Goal: Task Accomplishment & Management: Manage account settings

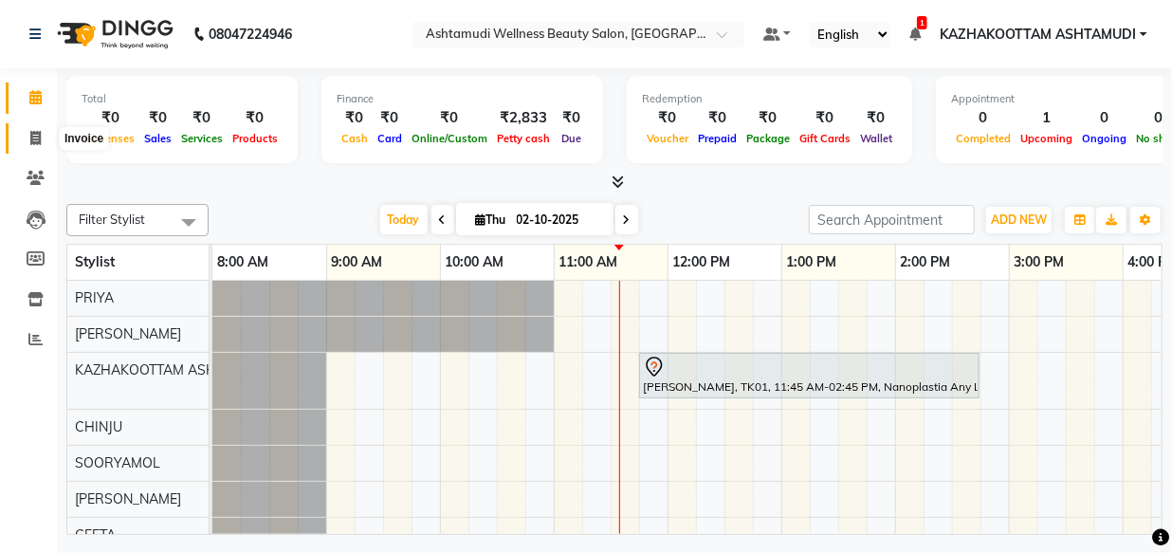
click at [25, 133] on span at bounding box center [35, 139] width 33 height 22
select select "service"
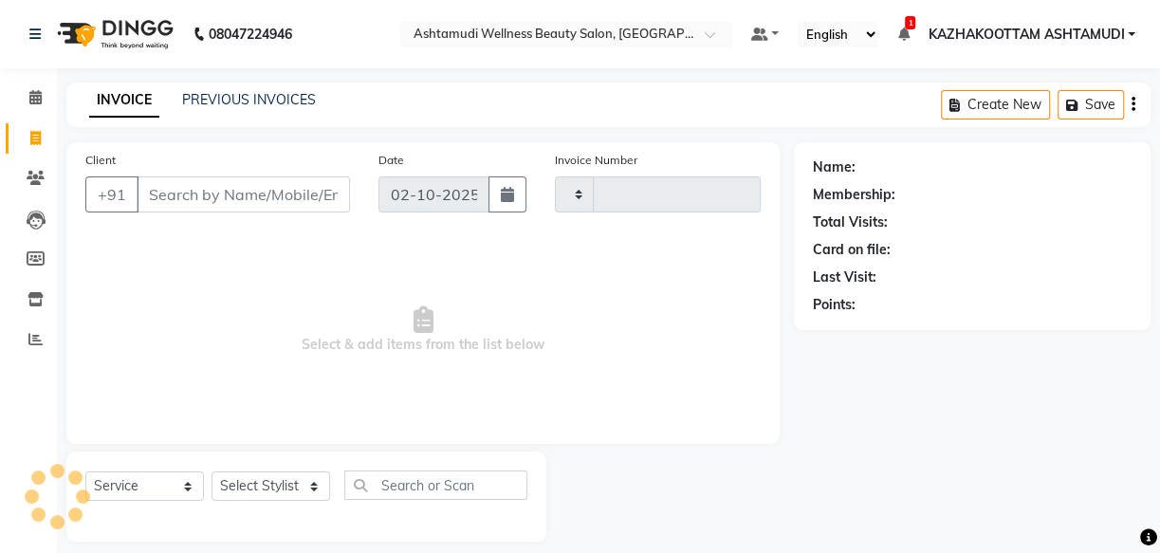
type input "4171"
select select "4662"
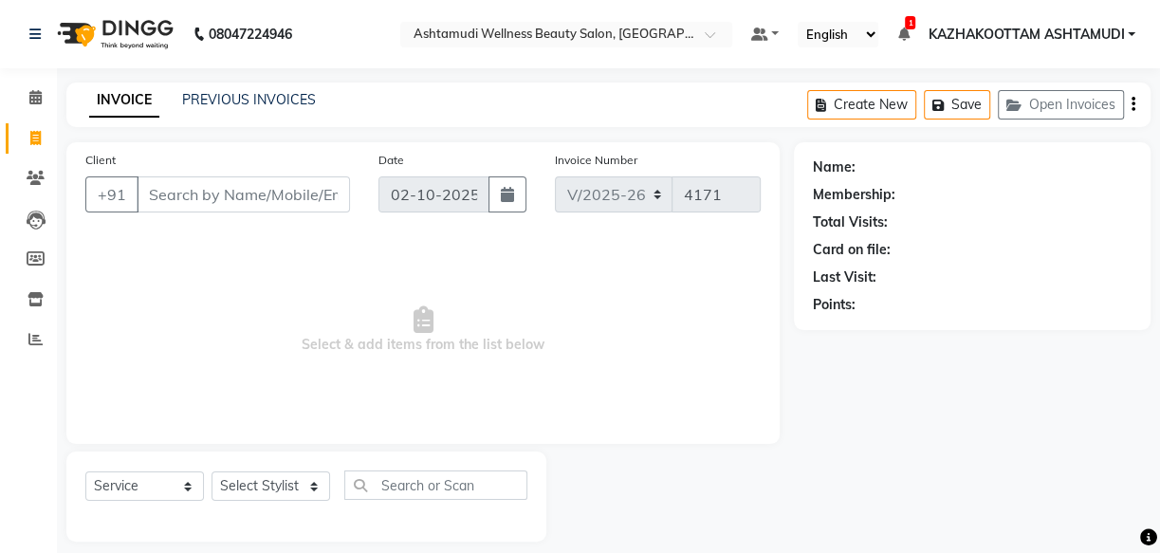
click at [217, 198] on input "Client" at bounding box center [243, 194] width 213 height 36
type input "8891563751"
click at [326, 199] on span "Add Client" at bounding box center [301, 194] width 75 height 19
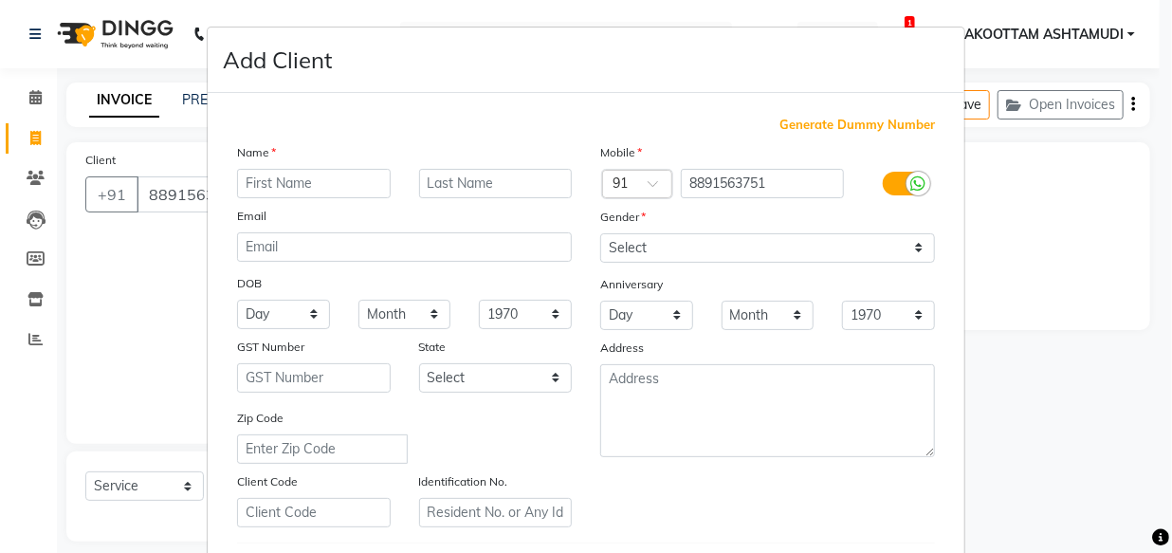
click at [329, 190] on input "text" at bounding box center [314, 183] width 154 height 29
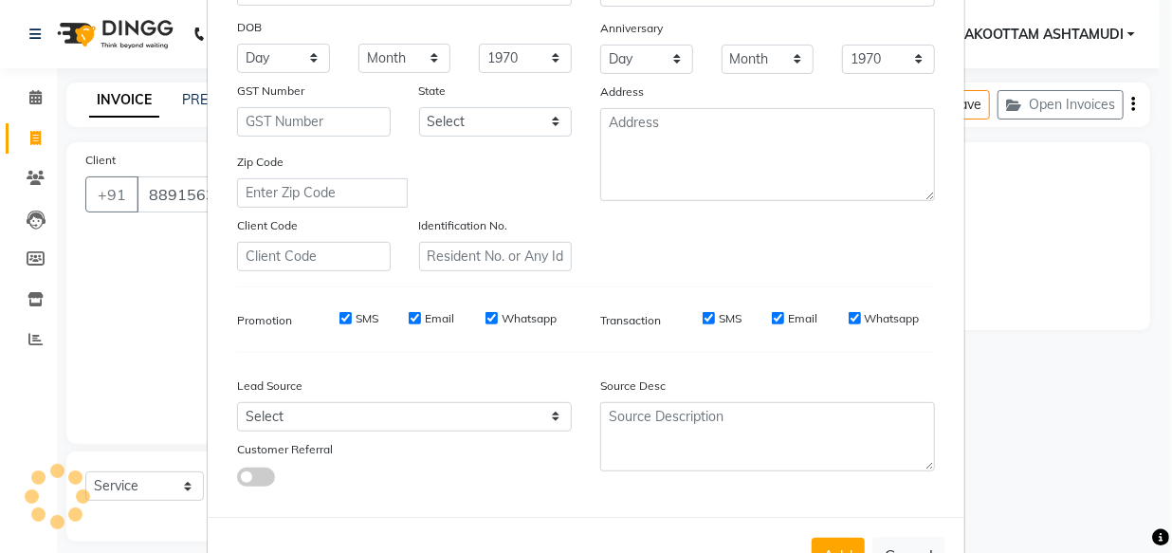
scroll to position [258, 0]
type input "jeenu"
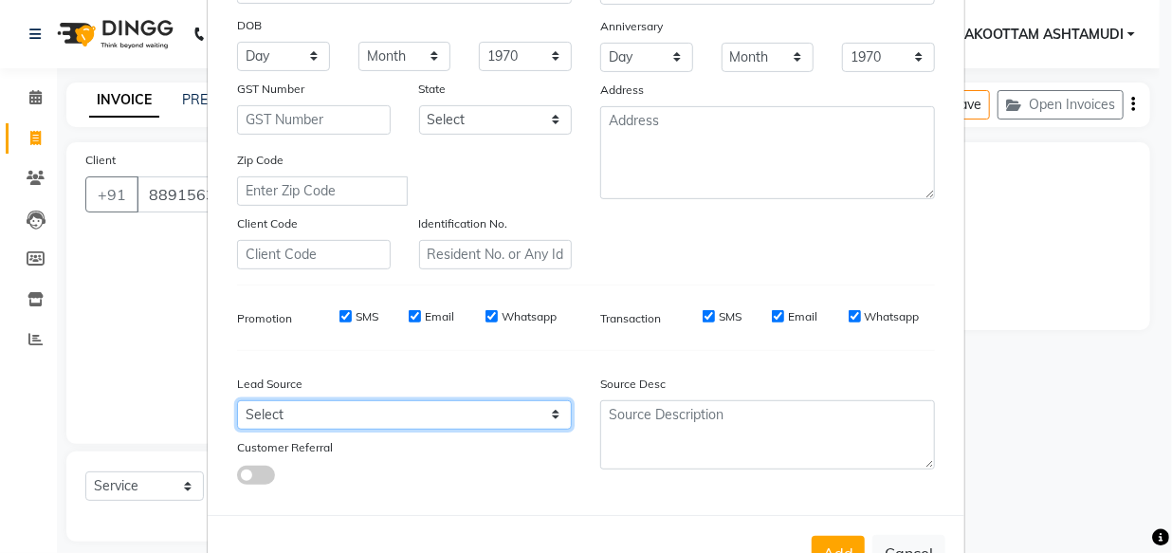
click at [382, 416] on select "Select Walk-in Referral Internet Friend Word of Mouth Advertisement Facebook Ju…" at bounding box center [404, 414] width 335 height 29
select select "31508"
click at [237, 404] on select "Select Walk-in Referral Internet Friend Word of Mouth Advertisement Facebook Ju…" at bounding box center [404, 414] width 335 height 29
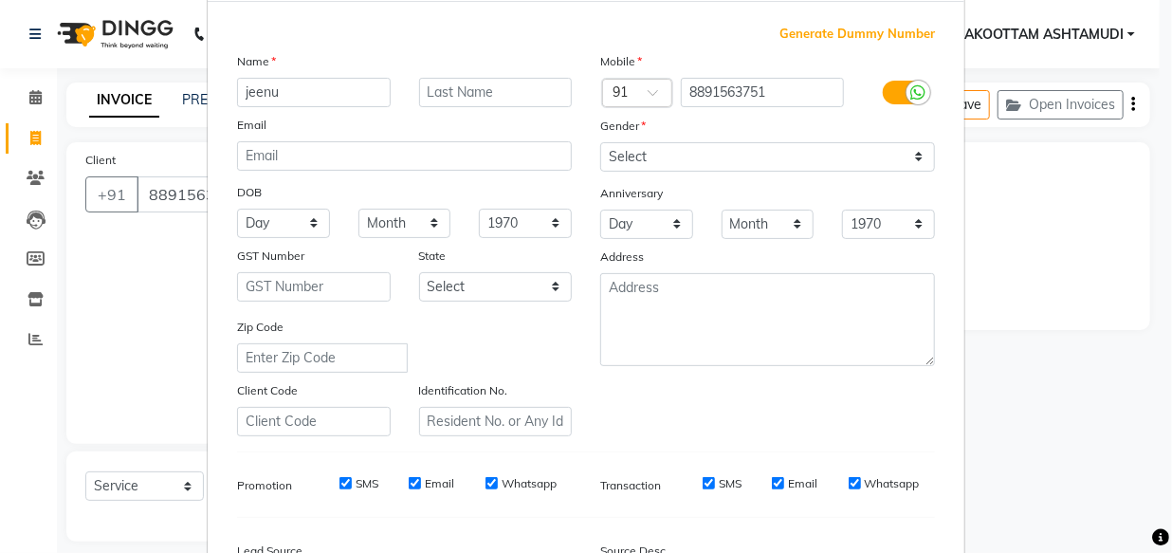
scroll to position [85, 0]
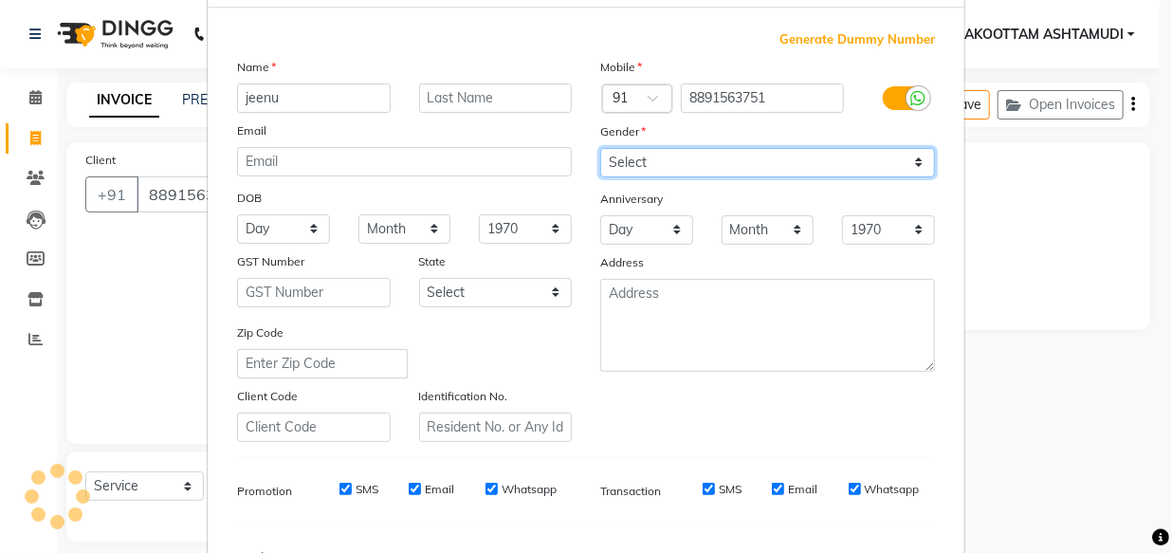
click at [718, 166] on select "Select [DEMOGRAPHIC_DATA] [DEMOGRAPHIC_DATA] Other Prefer Not To Say" at bounding box center [767, 162] width 335 height 29
click at [740, 150] on select "Select [DEMOGRAPHIC_DATA] [DEMOGRAPHIC_DATA] Other Prefer Not To Say" at bounding box center [767, 162] width 335 height 29
select select "[DEMOGRAPHIC_DATA]"
click at [600, 148] on select "Select [DEMOGRAPHIC_DATA] [DEMOGRAPHIC_DATA] Other Prefer Not To Say" at bounding box center [767, 162] width 335 height 29
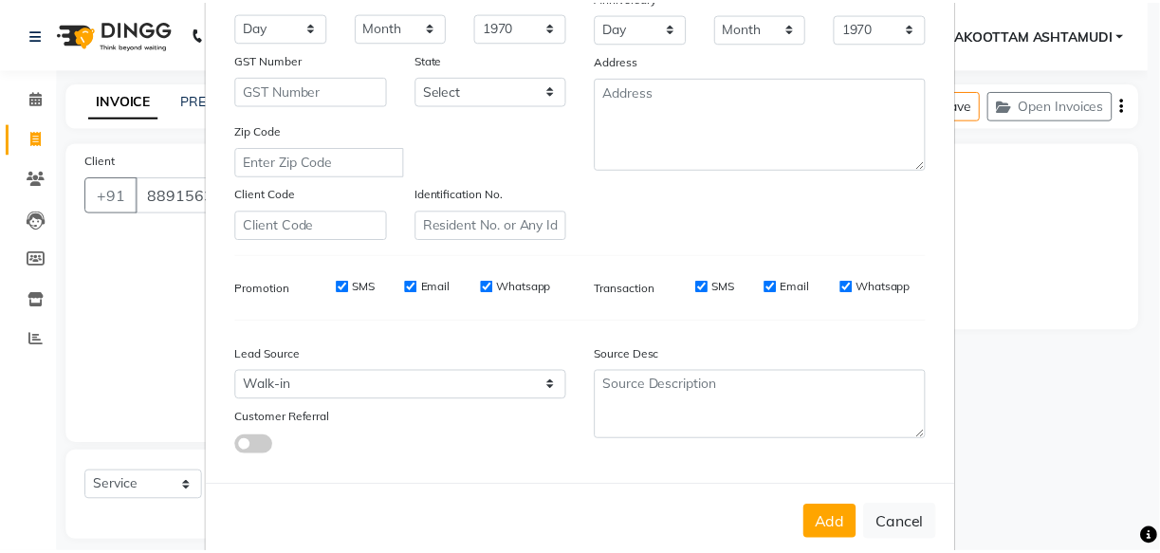
scroll to position [328, 0]
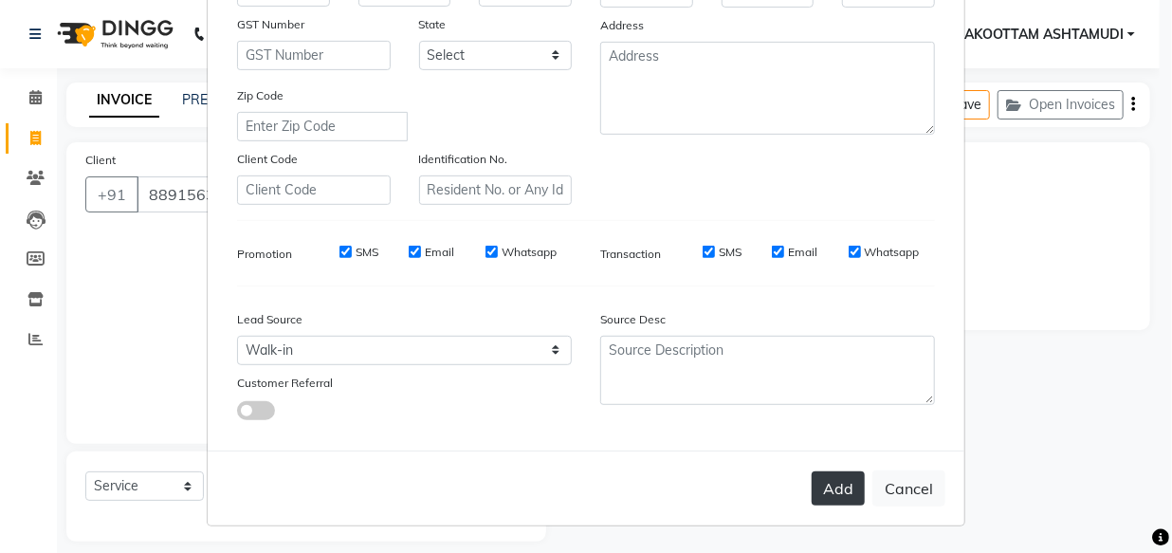
click at [840, 478] on button "Add" at bounding box center [838, 488] width 53 height 34
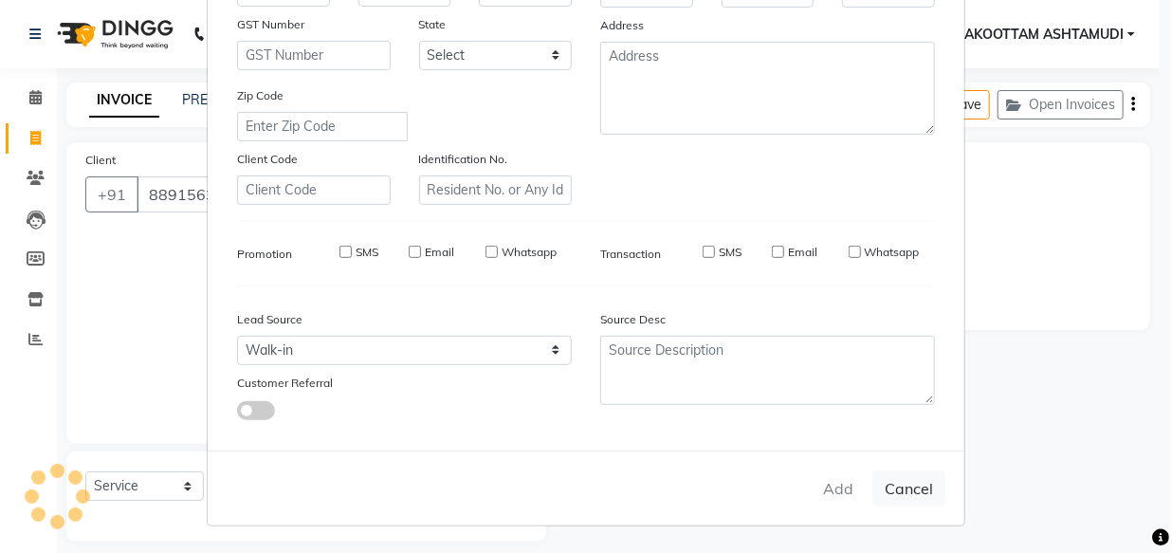
select select
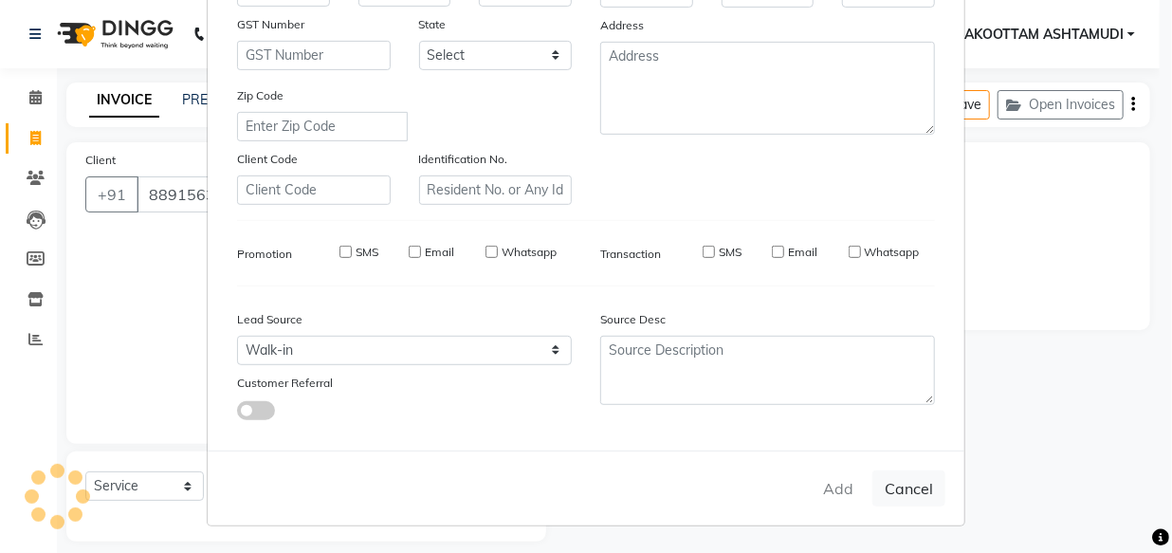
select select
checkbox input "false"
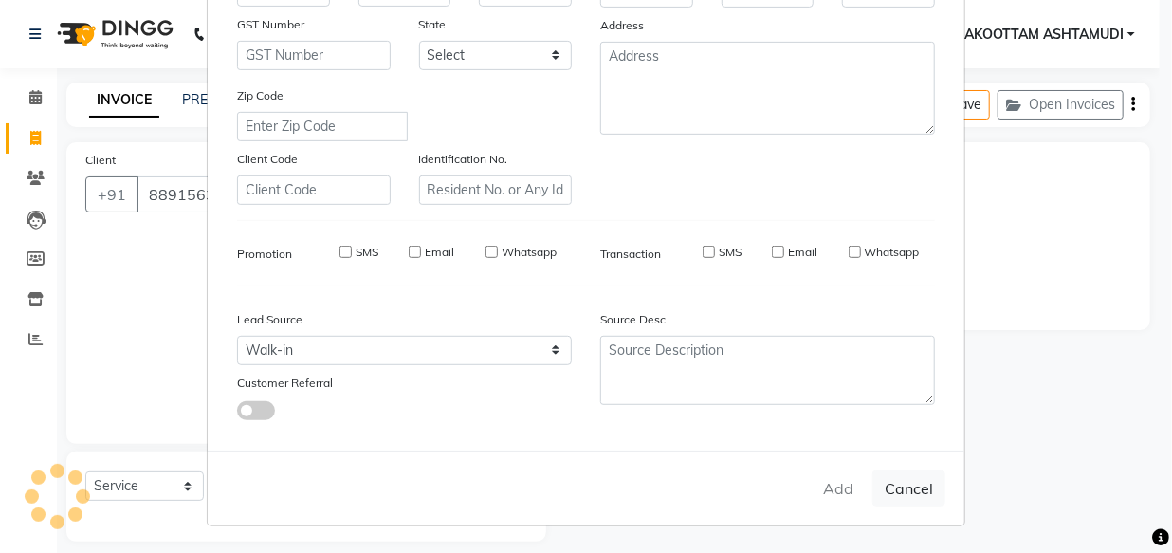
checkbox input "false"
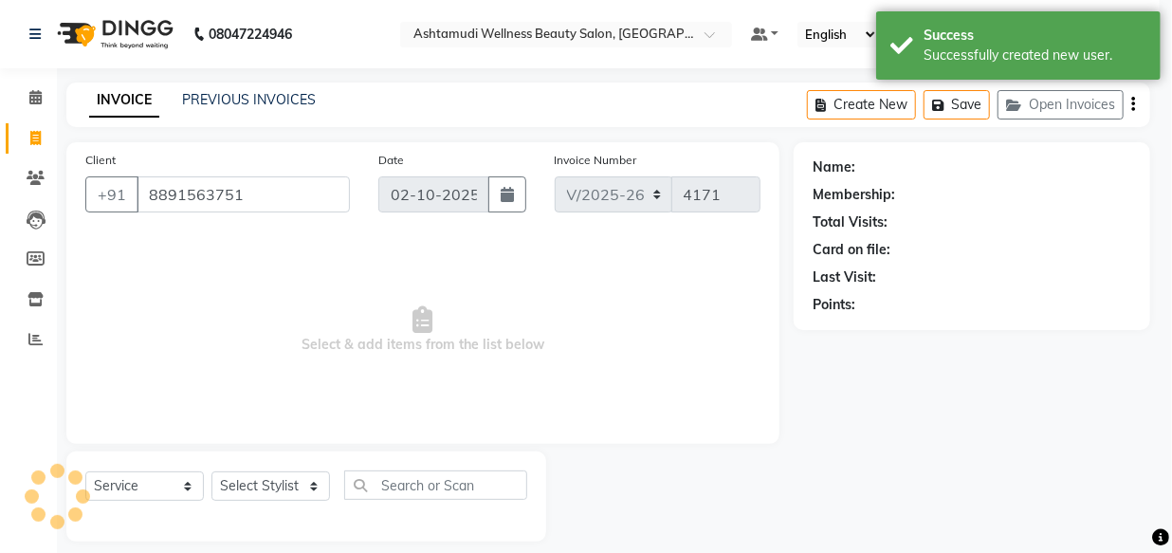
select select "1: Object"
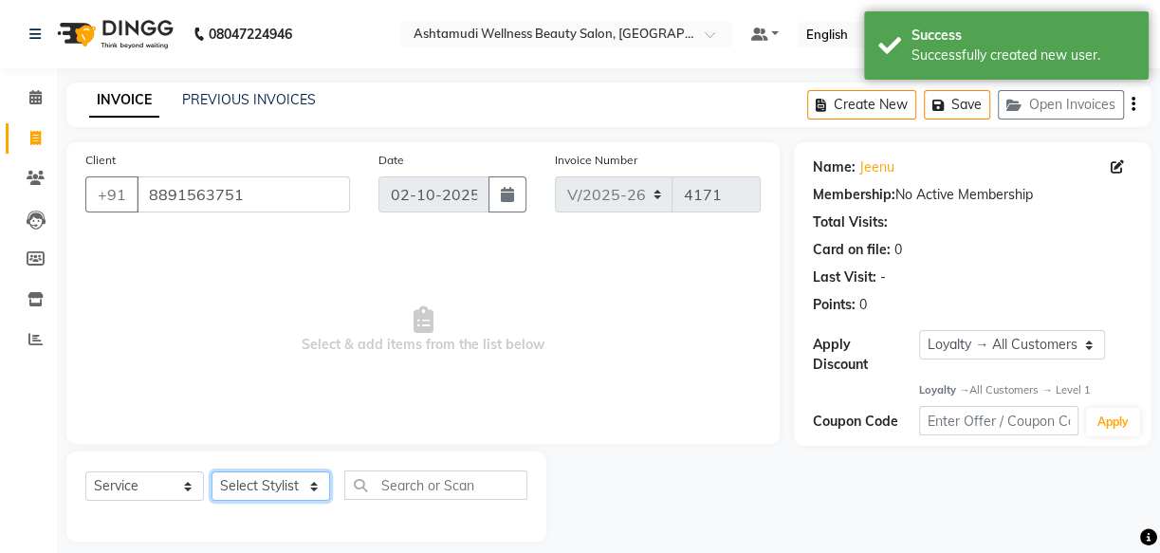
click at [301, 496] on select "Select Stylist Arya CHINJU GEETA KAZHAKOOTTAM ASHTAMUDI KRISHNA [PERSON_NAME] […" at bounding box center [271, 485] width 119 height 29
select select "85074"
click at [212, 471] on select "Select Stylist Arya CHINJU GEETA KAZHAKOOTTAM ASHTAMUDI KRISHNA [PERSON_NAME] […" at bounding box center [271, 485] width 119 height 29
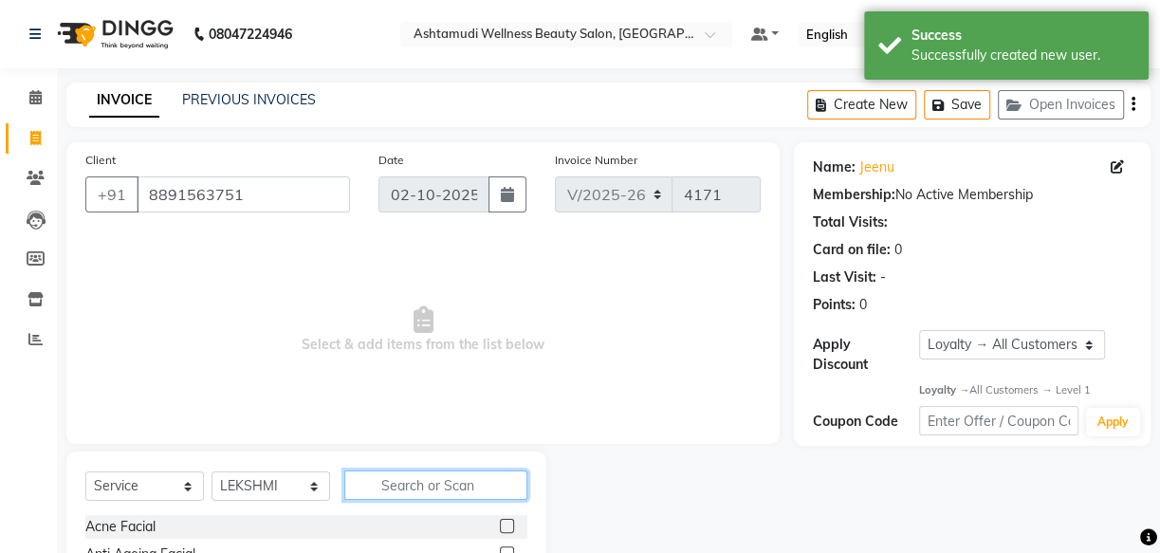
click at [426, 478] on input "text" at bounding box center [435, 485] width 183 height 29
type input "eb"
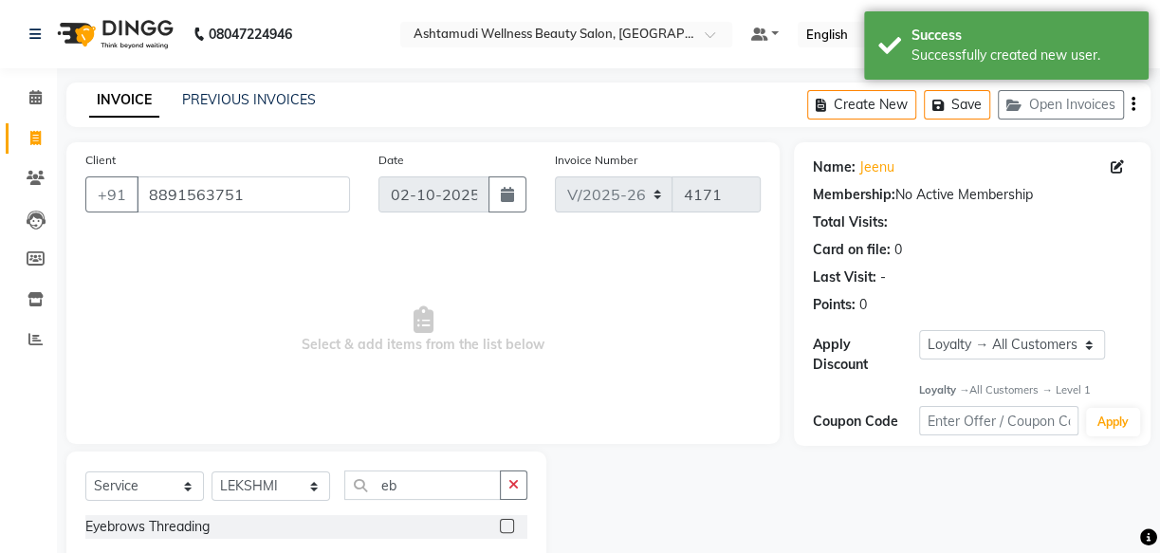
click at [511, 523] on label at bounding box center [507, 526] width 14 height 14
click at [511, 523] on input "checkbox" at bounding box center [506, 527] width 12 height 12
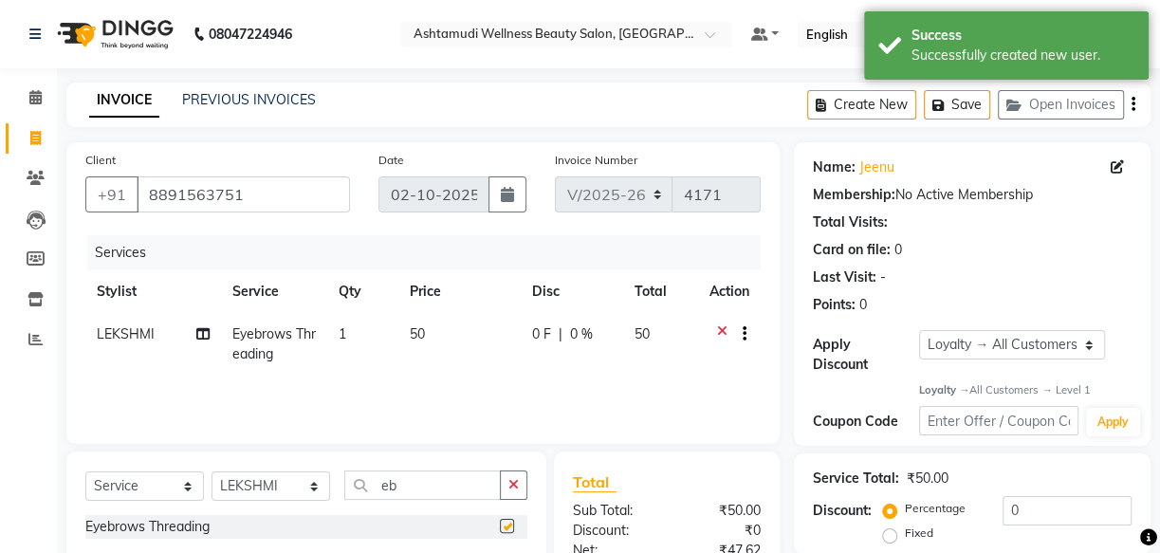
checkbox input "false"
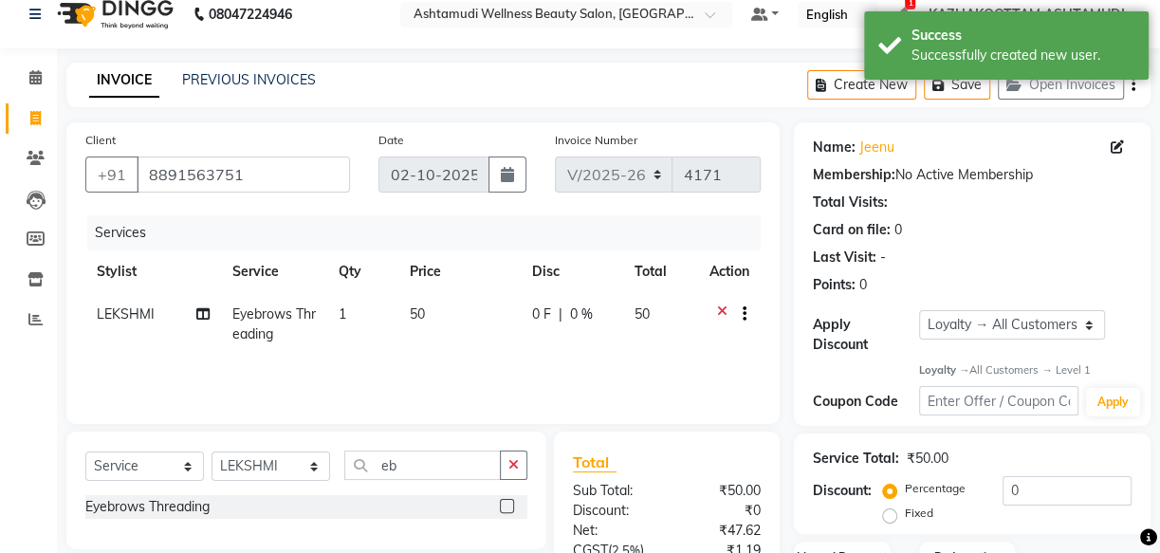
scroll to position [85, 0]
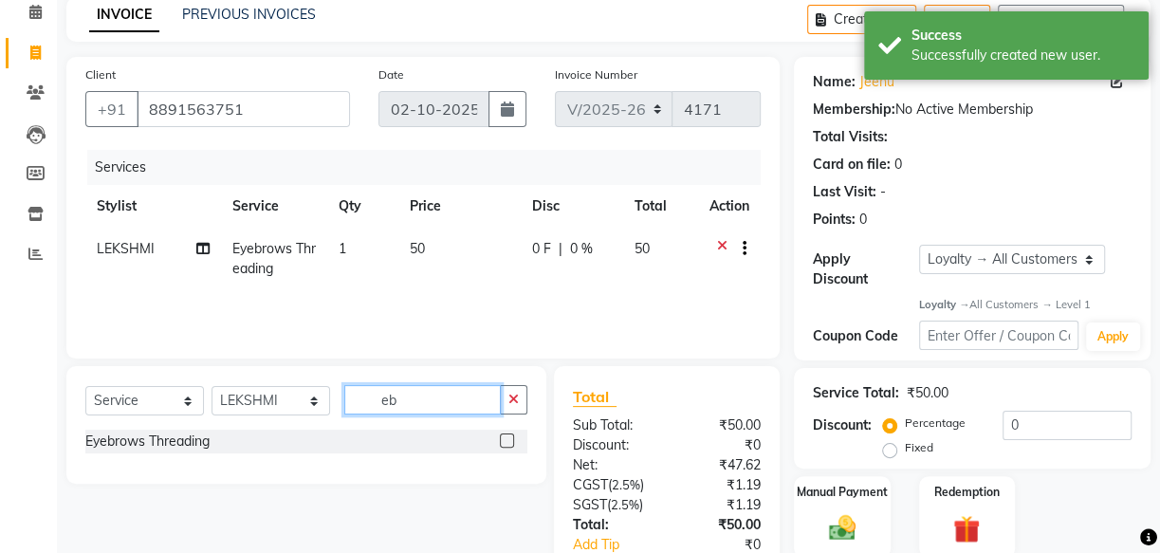
drag, startPoint x: 421, startPoint y: 405, endPoint x: 123, endPoint y: 361, distance: 301.0
click at [195, 367] on div "Select Service Product Membership Package Voucher Prepaid Gift Card Select Styl…" at bounding box center [306, 425] width 480 height 118
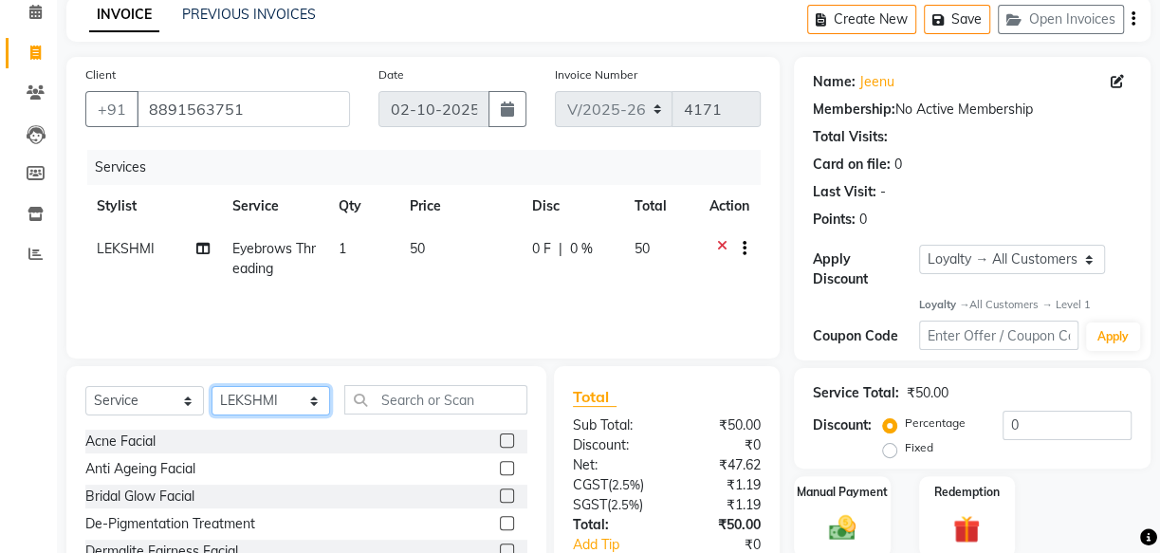
click at [249, 388] on select "Select Stylist Arya CHINJU GEETA KAZHAKOOTTAM ASHTAMUDI KRISHNA [PERSON_NAME] […" at bounding box center [271, 400] width 119 height 29
select select "28048"
click at [212, 386] on select "Select Stylist Arya CHINJU GEETA KAZHAKOOTTAM ASHTAMUDI KRISHNA [PERSON_NAME] […" at bounding box center [271, 400] width 119 height 29
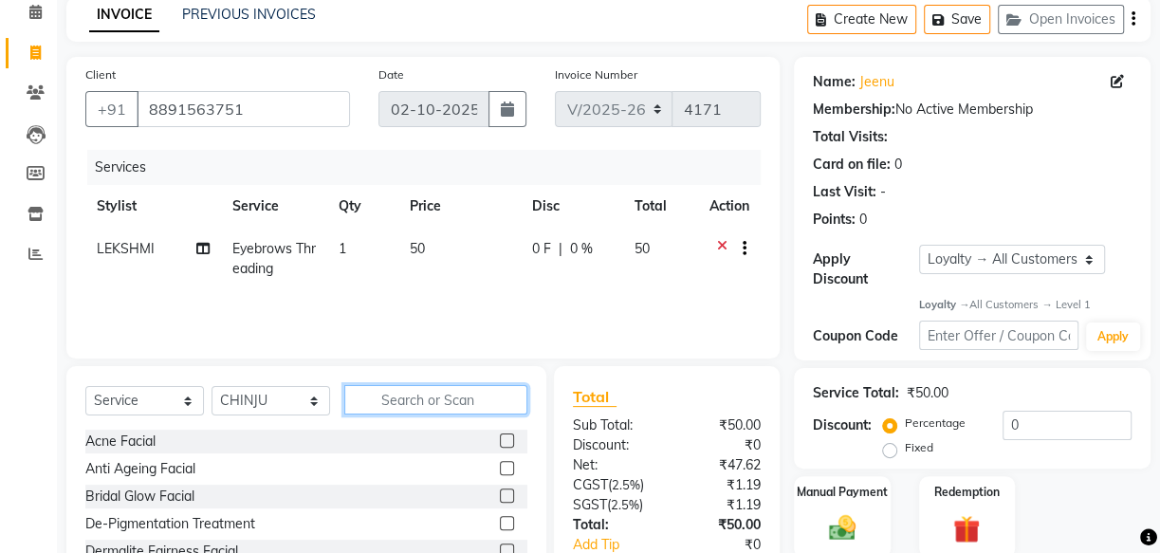
click at [390, 403] on input "text" at bounding box center [435, 399] width 183 height 29
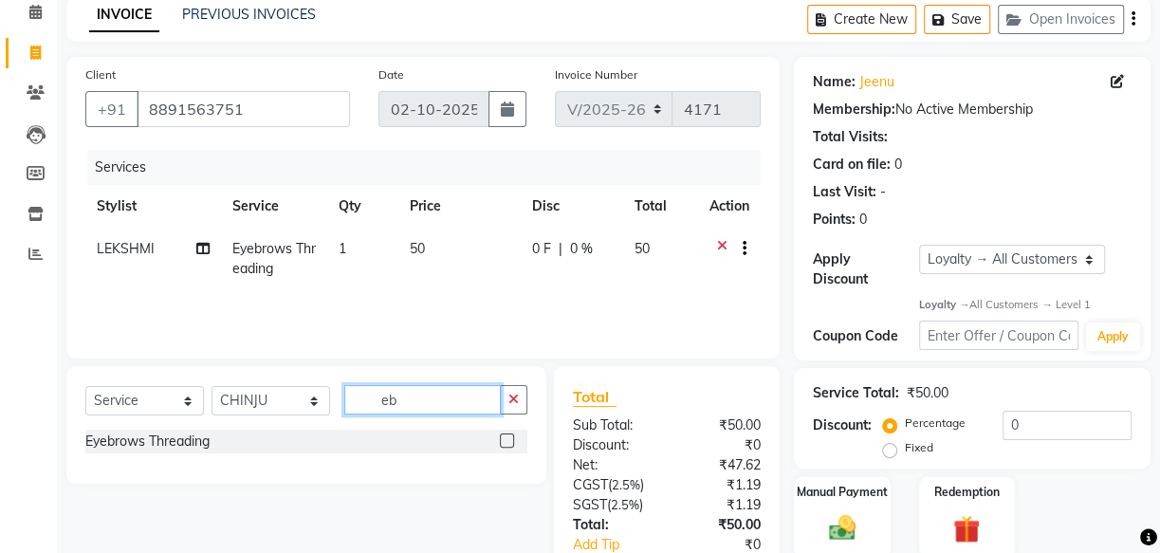
type input "eb"
click at [508, 440] on label at bounding box center [507, 441] width 14 height 14
click at [508, 440] on input "checkbox" at bounding box center [506, 441] width 12 height 12
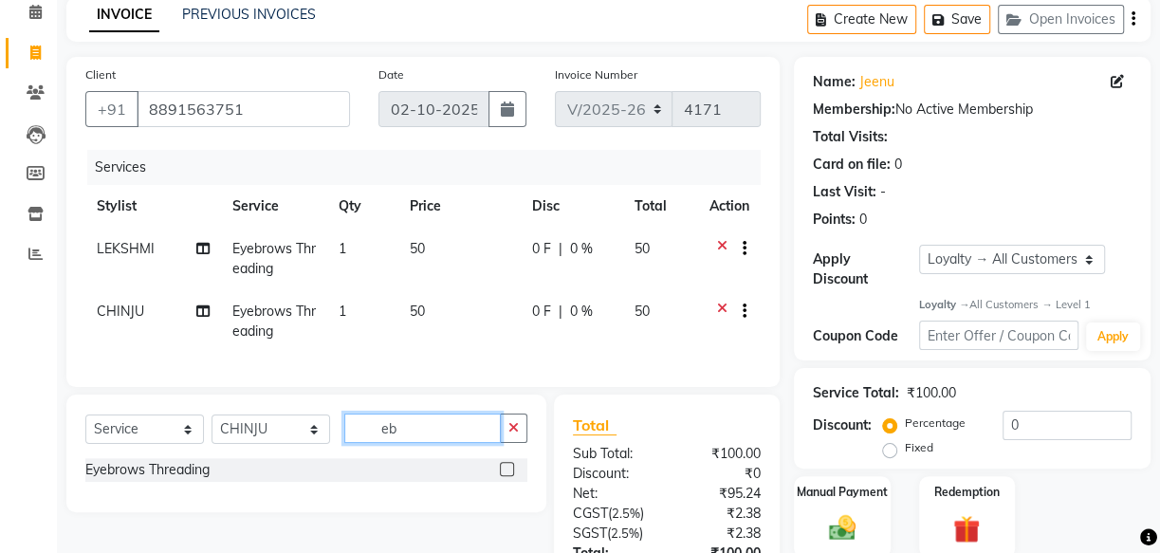
checkbox input "false"
drag, startPoint x: 426, startPoint y: 436, endPoint x: 257, endPoint y: 408, distance: 171.2
click at [268, 409] on div "Select Service Product Membership Package Voucher Prepaid Gift Card Select Styl…" at bounding box center [306, 454] width 480 height 118
type input "for"
click at [503, 476] on label at bounding box center [507, 469] width 14 height 14
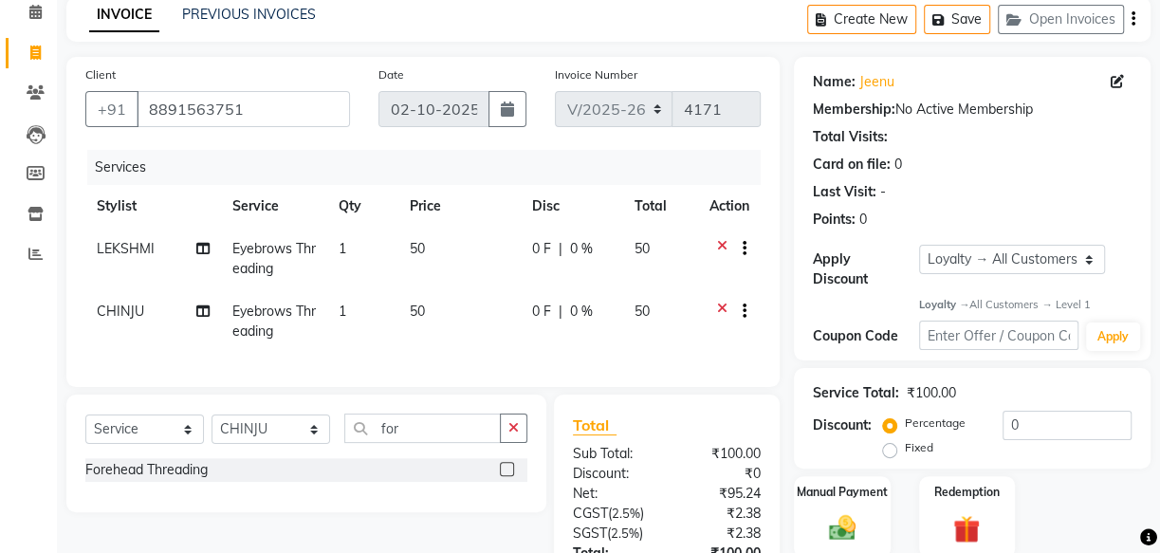
click at [503, 476] on input "checkbox" at bounding box center [506, 470] width 12 height 12
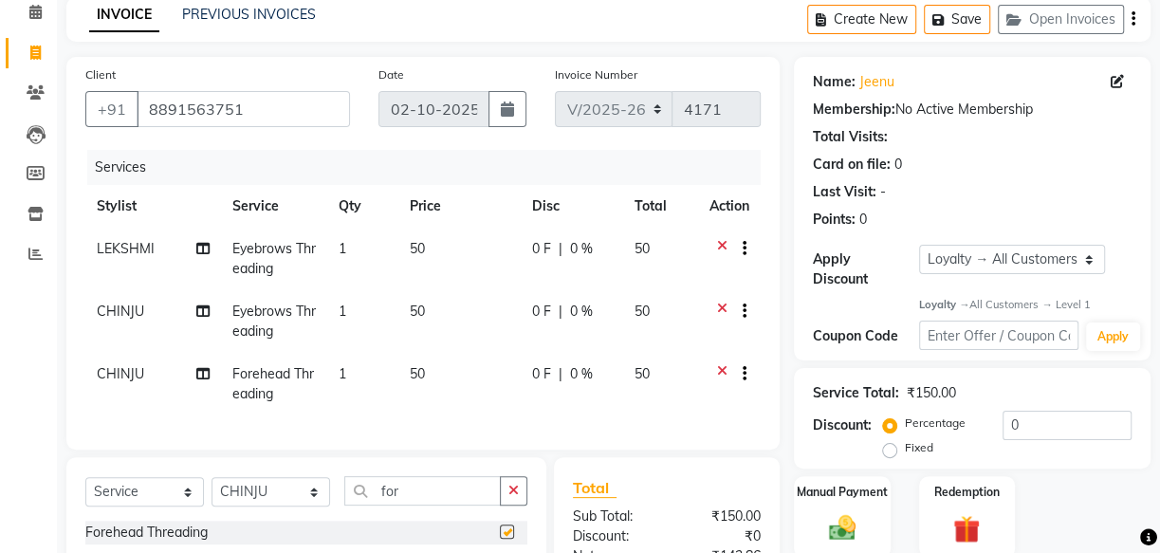
checkbox input "false"
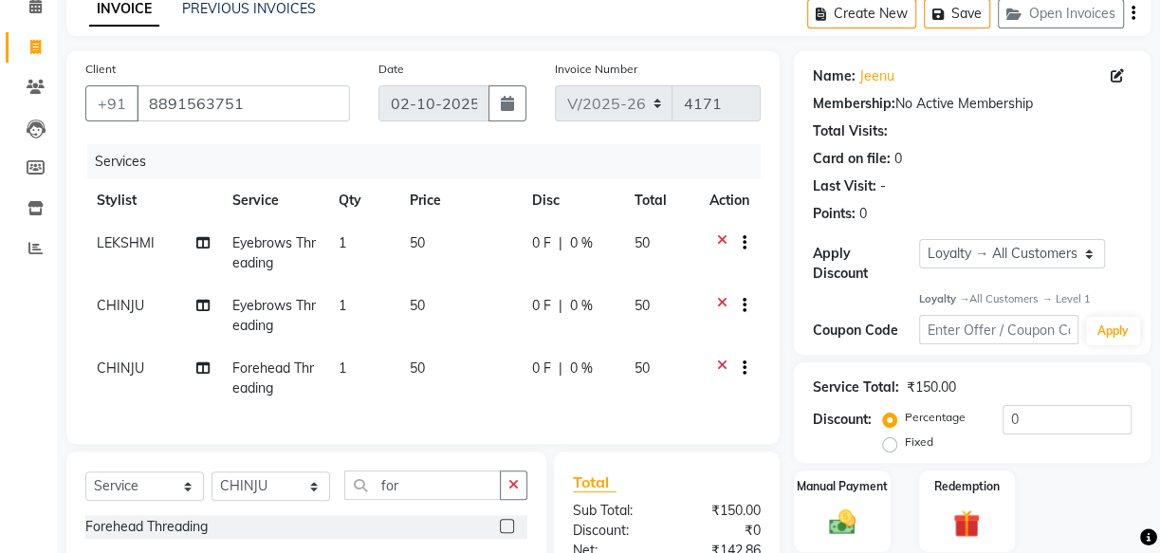
scroll to position [311, 0]
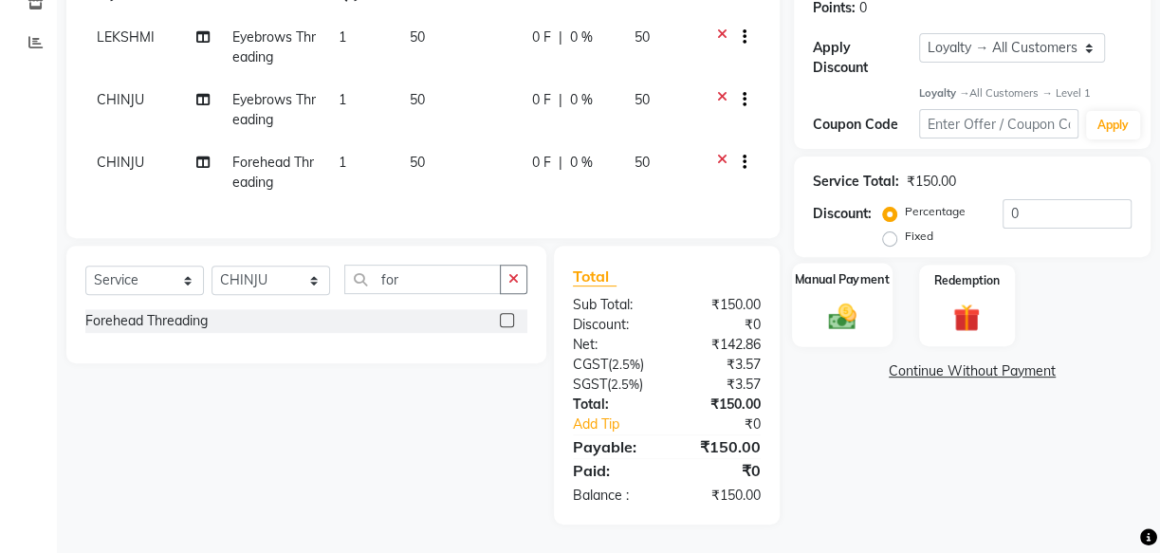
click at [849, 301] on img at bounding box center [843, 317] width 46 height 32
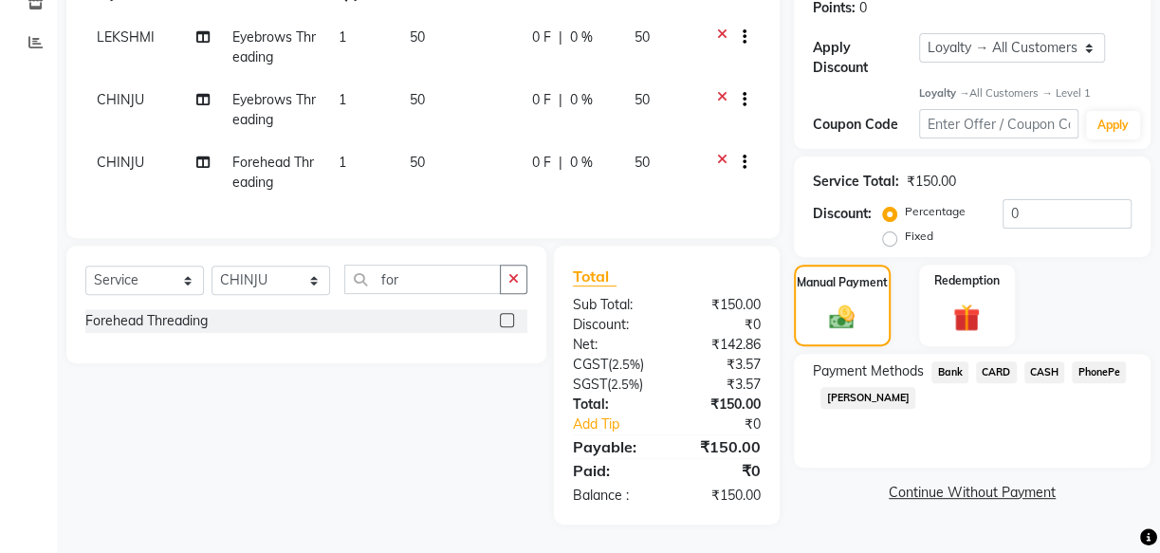
click at [1107, 361] on span "PhonePe" at bounding box center [1099, 372] width 54 height 22
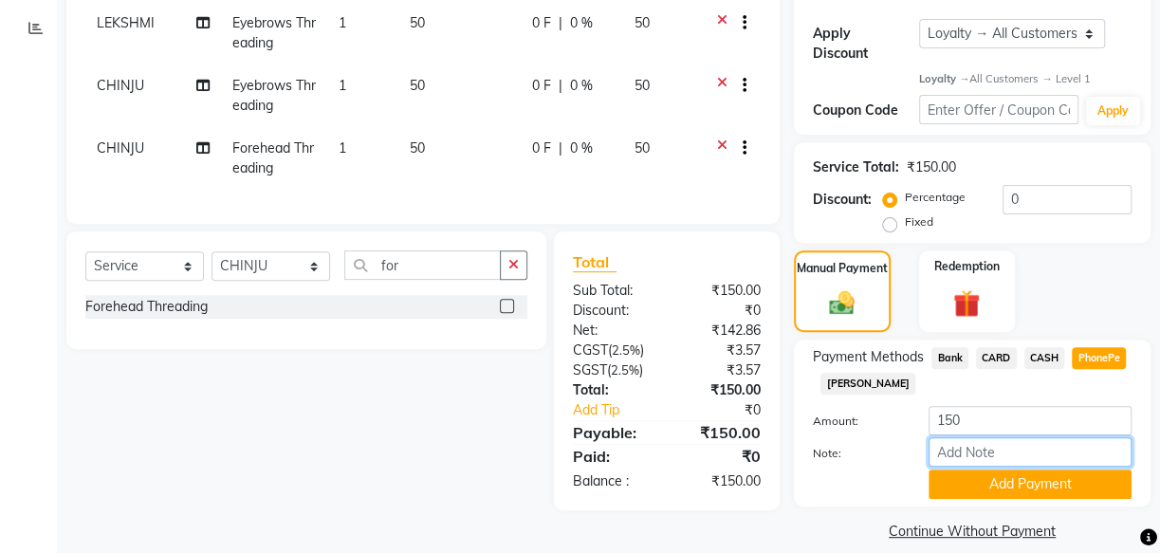
click at [998, 445] on input "Note:" at bounding box center [1030, 451] width 203 height 29
type input "arya"
click at [999, 473] on button "Add Payment" at bounding box center [1030, 484] width 203 height 29
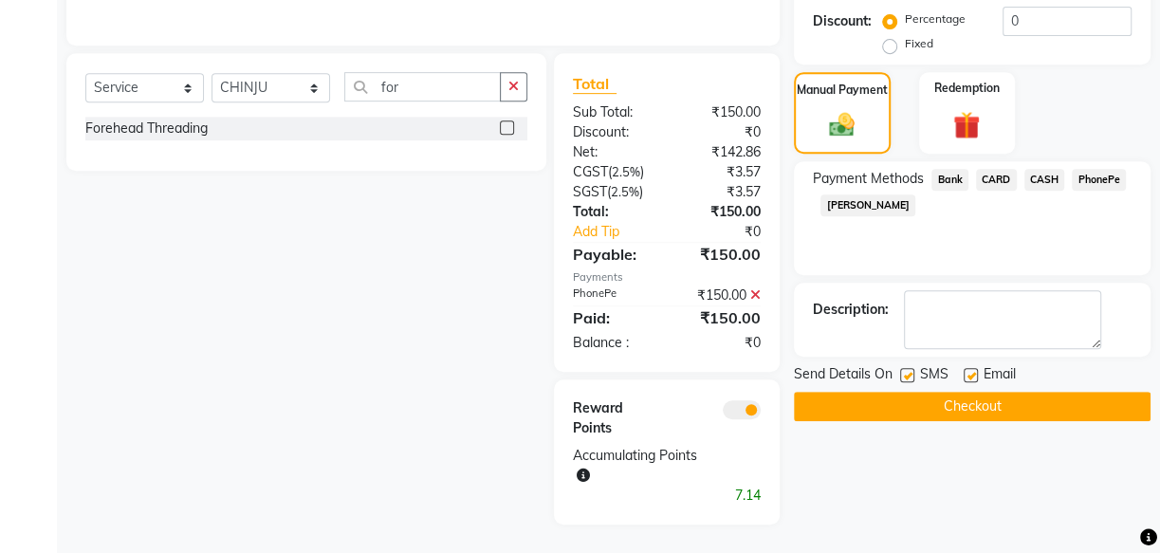
scroll to position [503, 0]
drag, startPoint x: 973, startPoint y: 363, endPoint x: 996, endPoint y: 371, distance: 24.0
click at [972, 368] on label at bounding box center [971, 375] width 14 height 14
click at [972, 370] on input "checkbox" at bounding box center [970, 376] width 12 height 12
checkbox input "false"
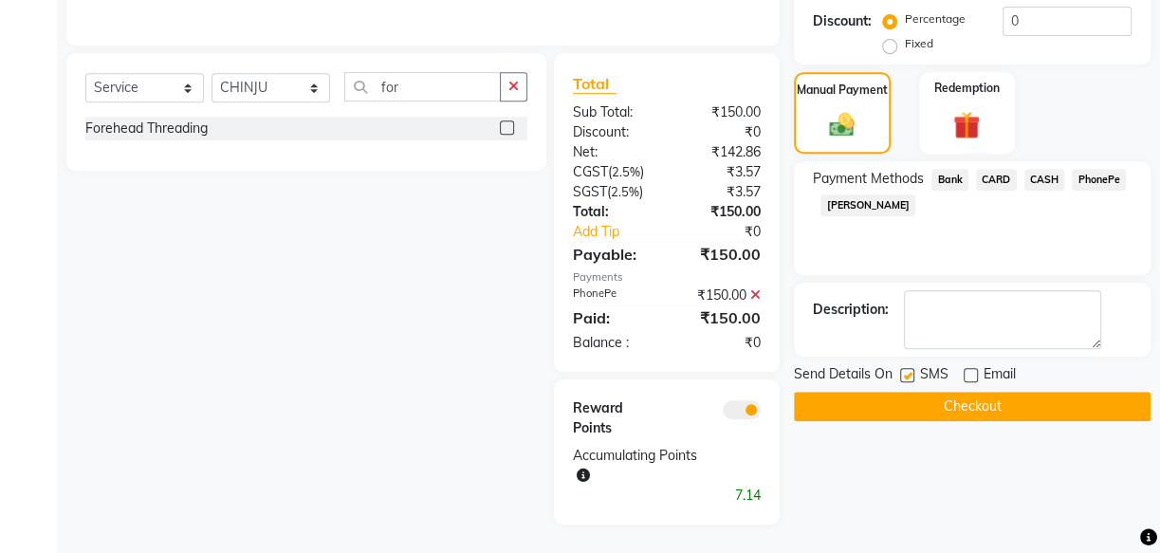
click at [911, 368] on label at bounding box center [907, 375] width 14 height 14
click at [911, 370] on input "checkbox" at bounding box center [906, 376] width 12 height 12
checkbox input "false"
click at [1040, 392] on button "Checkout" at bounding box center [972, 406] width 357 height 29
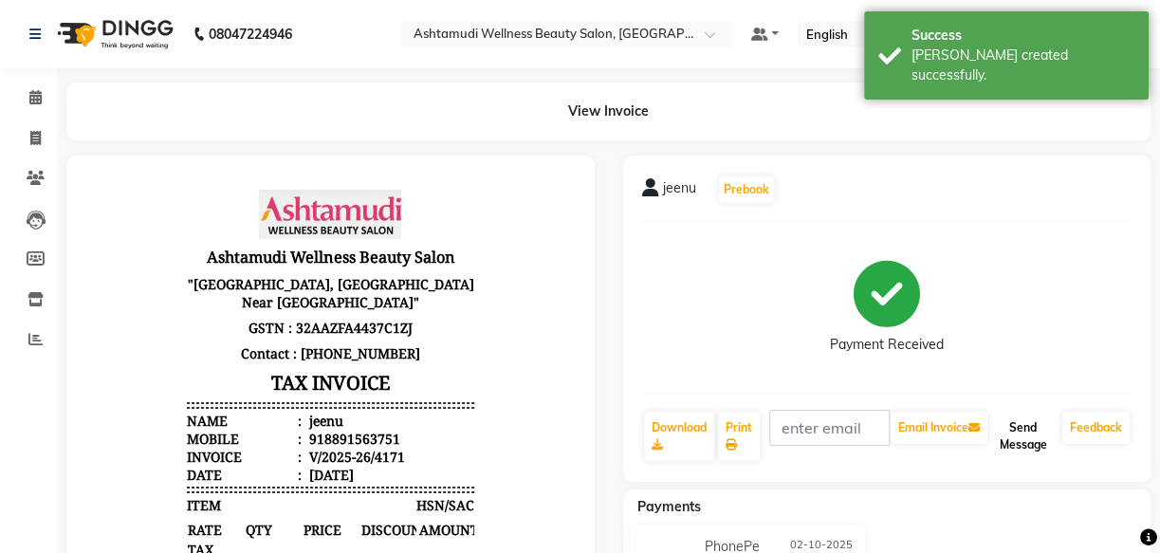
click at [1025, 435] on button "Send Message" at bounding box center [1023, 436] width 64 height 49
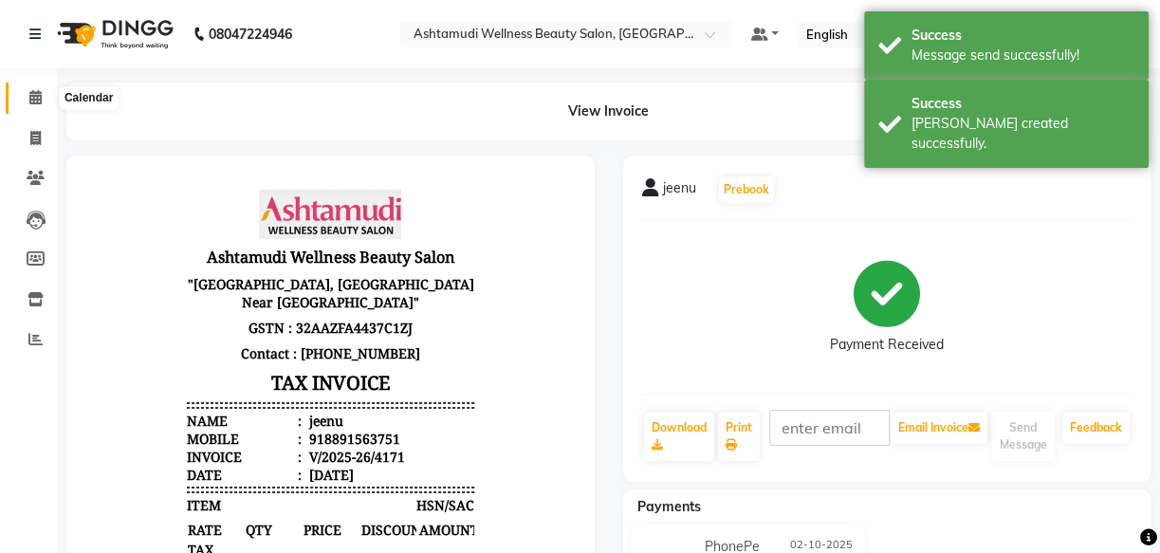
click at [31, 96] on icon at bounding box center [35, 97] width 12 height 14
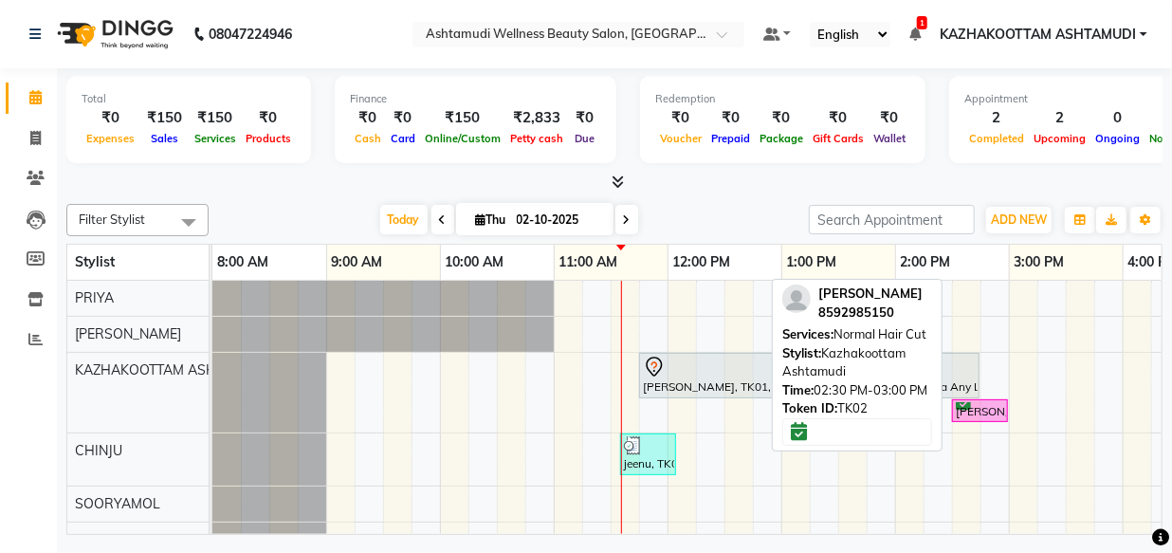
click at [1000, 406] on div "[PERSON_NAME], TK02, 02:30 PM-03:00 PM, Normal Hair Cut" at bounding box center [980, 411] width 52 height 18
select select "6"
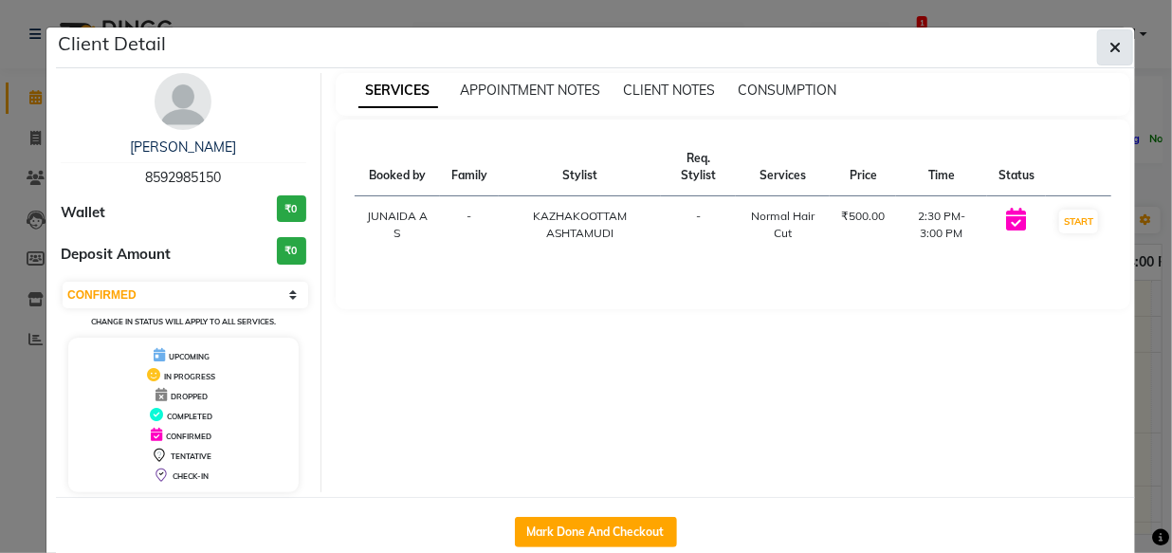
click at [1110, 48] on icon "button" at bounding box center [1115, 47] width 11 height 15
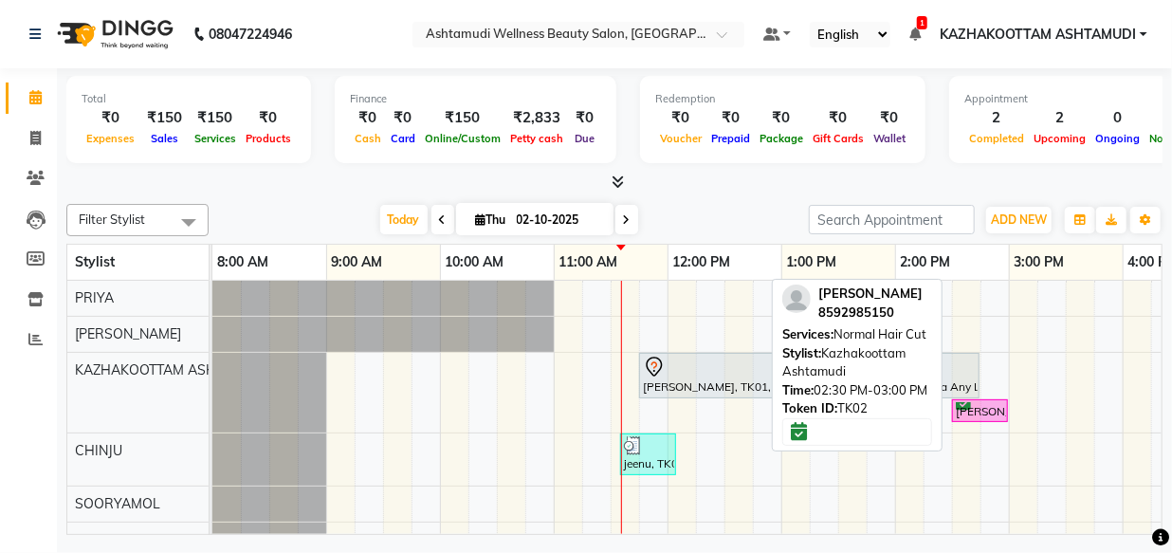
click at [985, 408] on div "[PERSON_NAME], TK02, 02:30 PM-03:00 PM, Normal Hair Cut" at bounding box center [980, 411] width 52 height 18
select select "6"
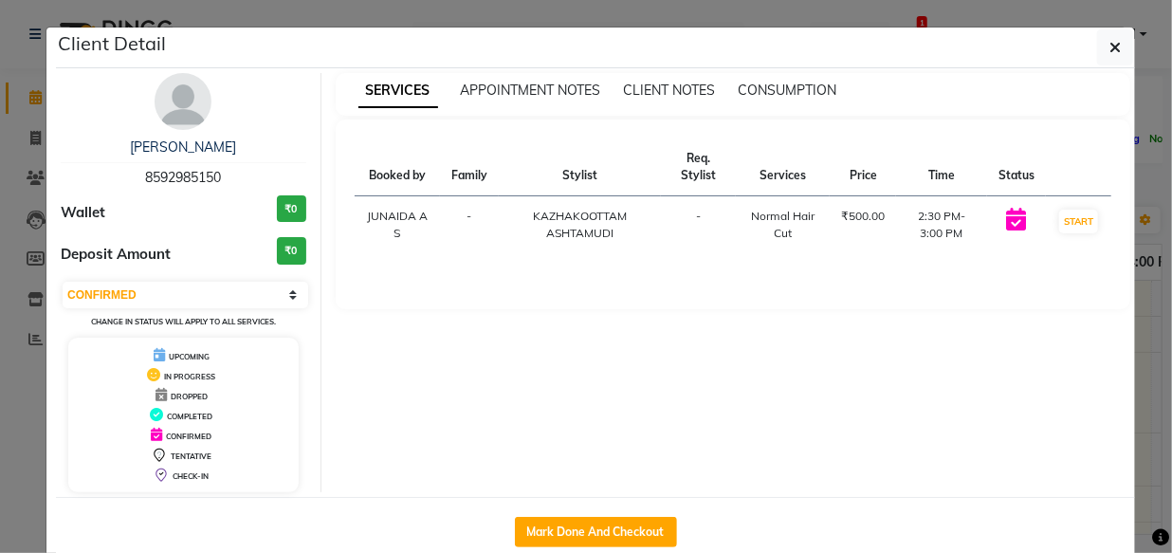
drag, startPoint x: 129, startPoint y: 175, endPoint x: 262, endPoint y: 175, distance: 132.8
click at [262, 175] on div "[PERSON_NAME] 8592985150" at bounding box center [184, 163] width 246 height 50
copy span "8592985150"
drag, startPoint x: 1112, startPoint y: 59, endPoint x: 1101, endPoint y: 66, distance: 12.9
click at [1113, 61] on button "button" at bounding box center [1116, 47] width 36 height 36
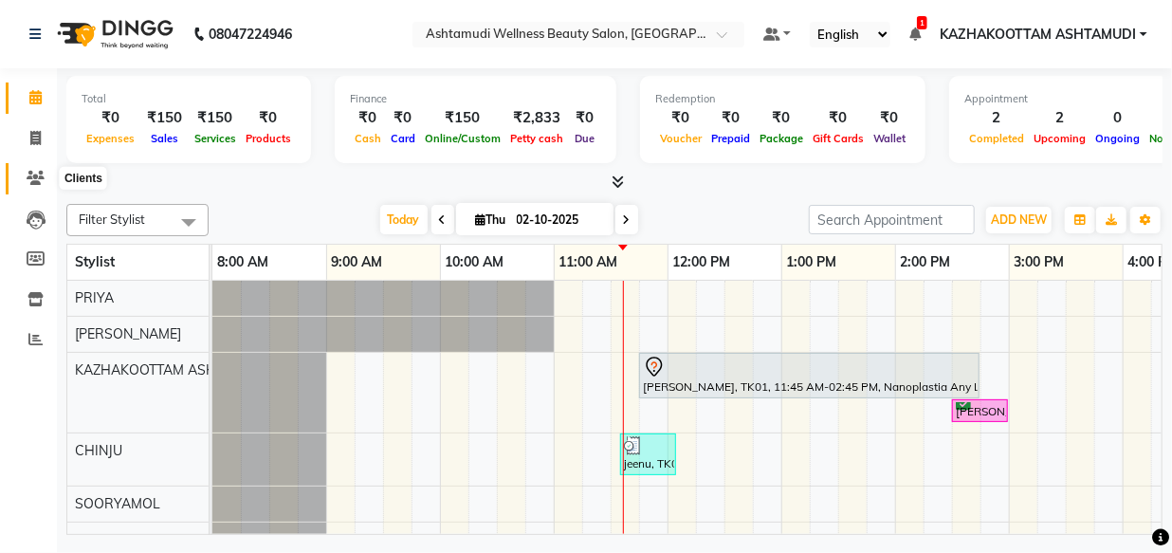
click at [30, 177] on icon at bounding box center [36, 178] width 18 height 14
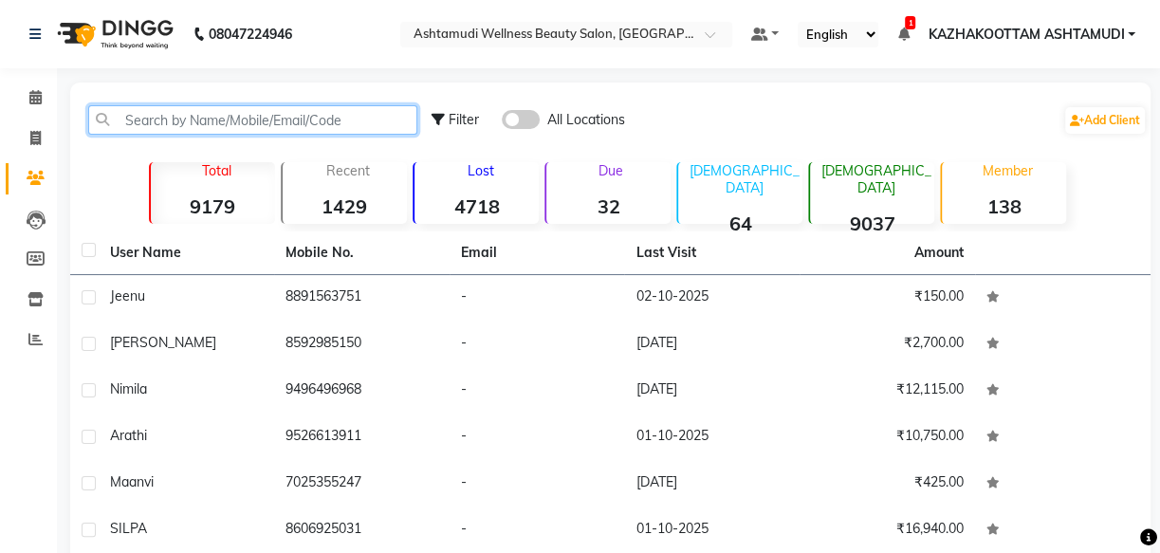
click at [179, 122] on input "text" at bounding box center [252, 119] width 329 height 29
paste input "8592985150"
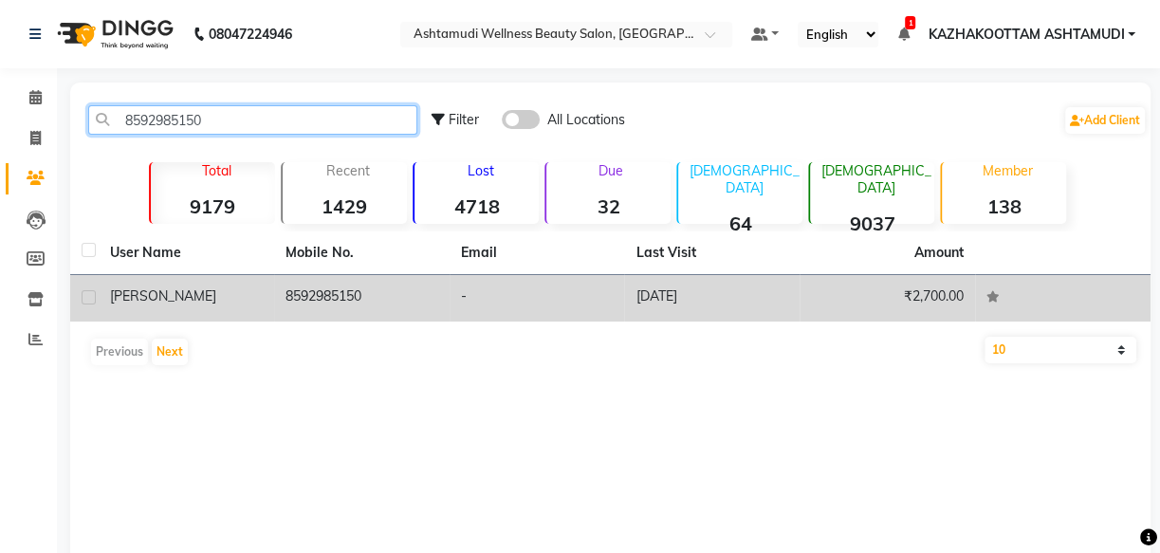
type input "8592985150"
click at [489, 291] on td "-" at bounding box center [537, 298] width 175 height 46
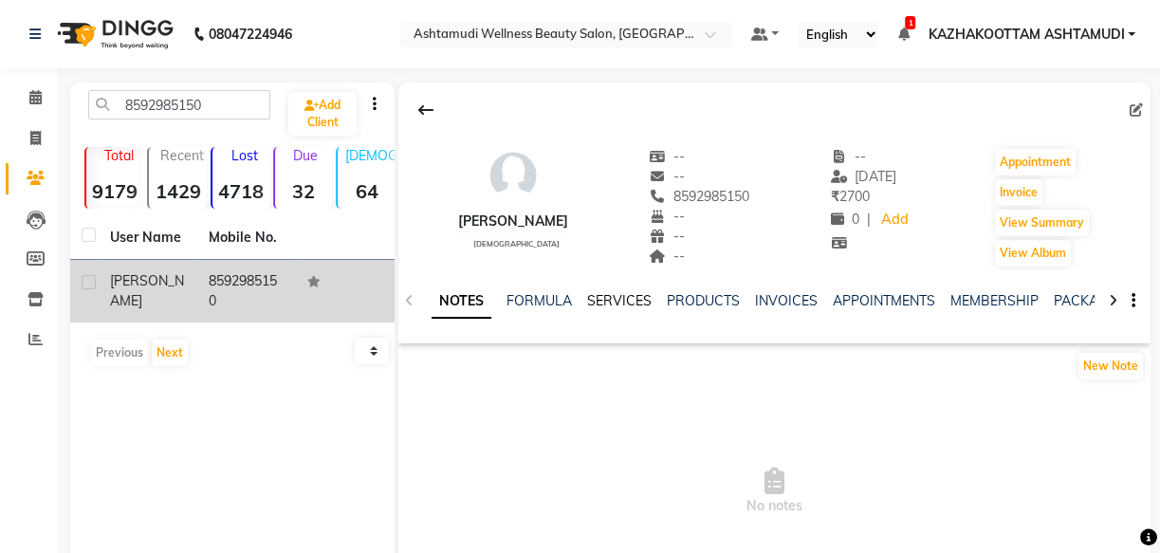
click at [619, 304] on link "SERVICES" at bounding box center [619, 300] width 65 height 17
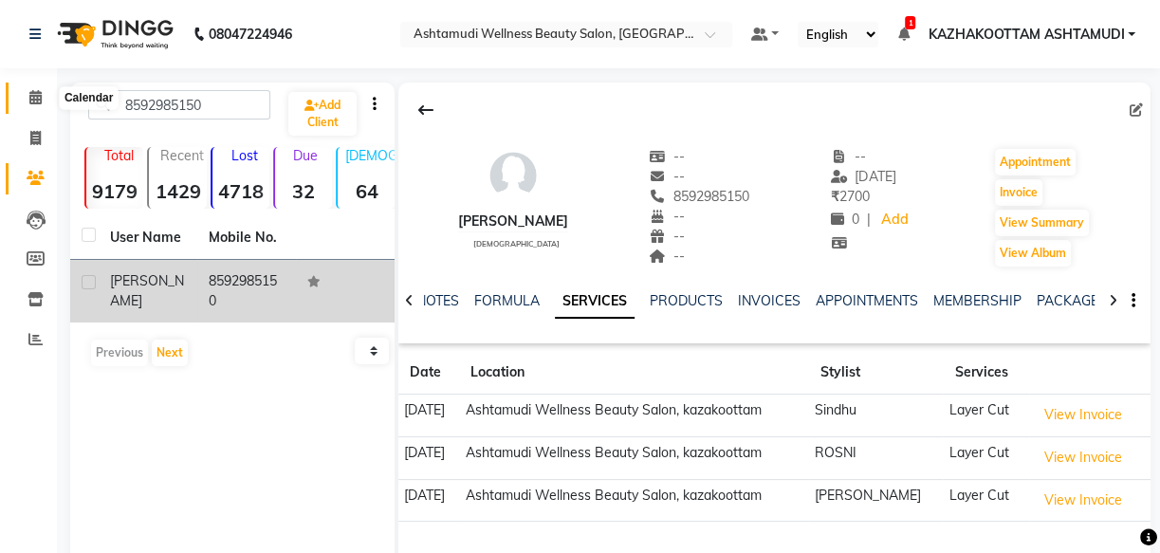
click at [29, 96] on icon at bounding box center [35, 97] width 12 height 14
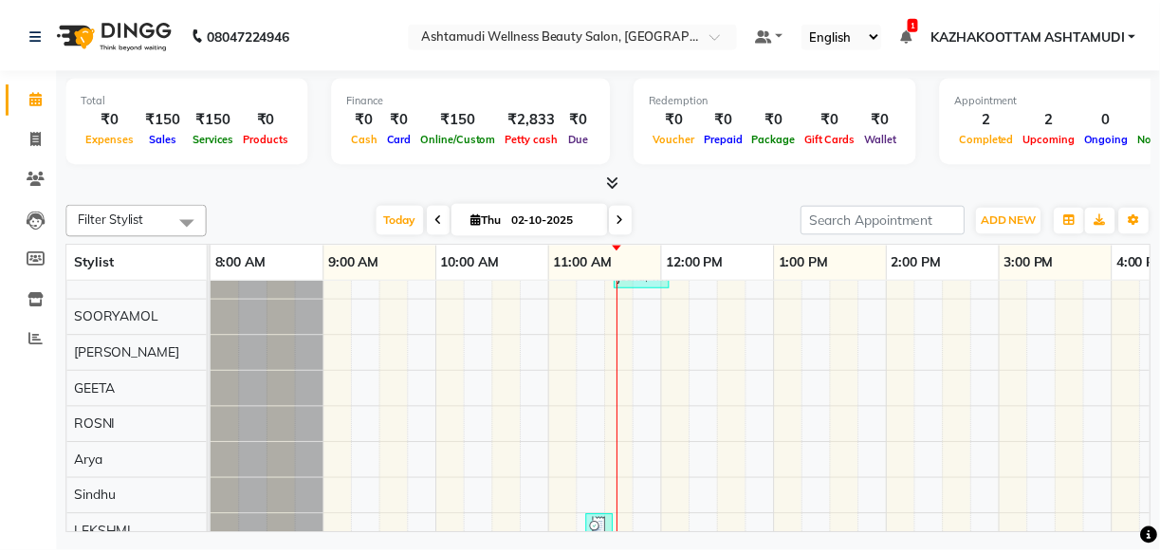
scroll to position [268, 0]
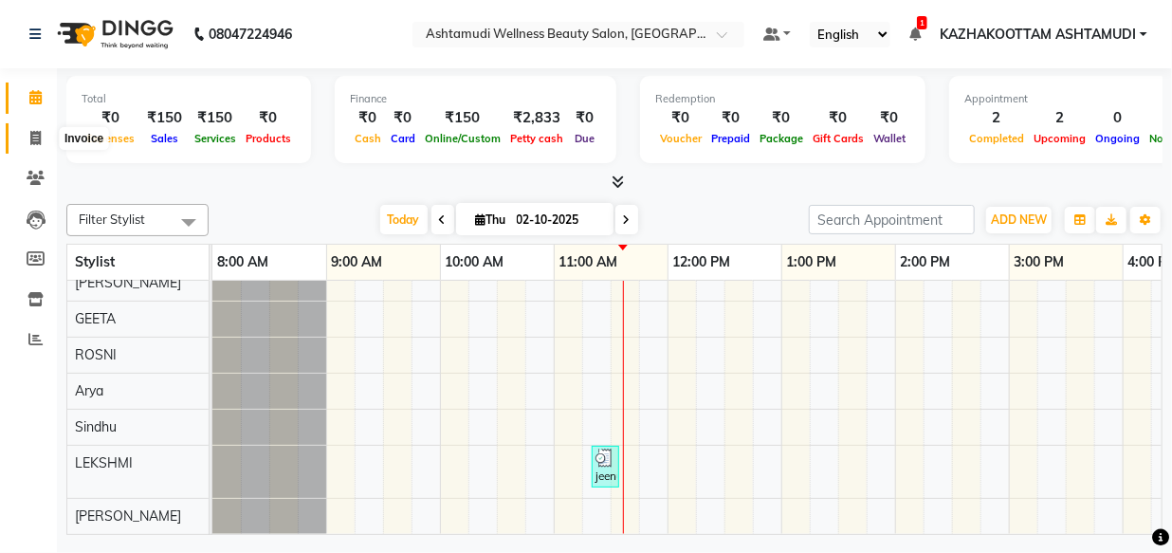
click at [23, 141] on span at bounding box center [35, 139] width 33 height 22
select select "4662"
select select "service"
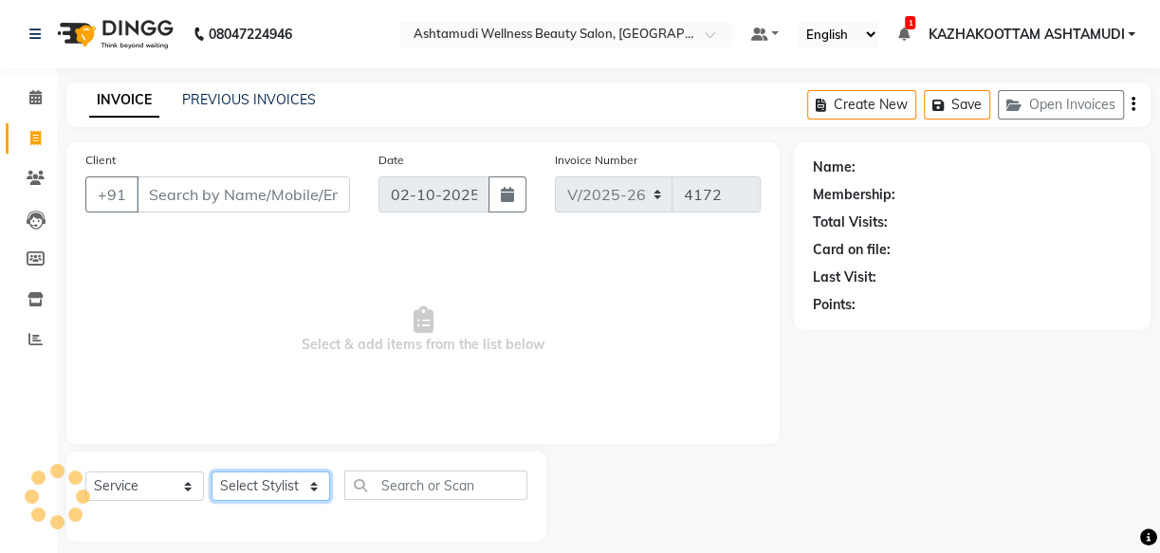
click at [273, 490] on select "Select Stylist Arya CHINJU GEETA KAZHAKOOTTAM ASHTAMUDI KRISHNA [PERSON_NAME] […" at bounding box center [271, 485] width 119 height 29
select select "27528"
click at [212, 471] on select "Select Stylist Arya CHINJU GEETA KAZHAKOOTTAM ASHTAMUDI KRISHNA [PERSON_NAME] […" at bounding box center [271, 485] width 119 height 29
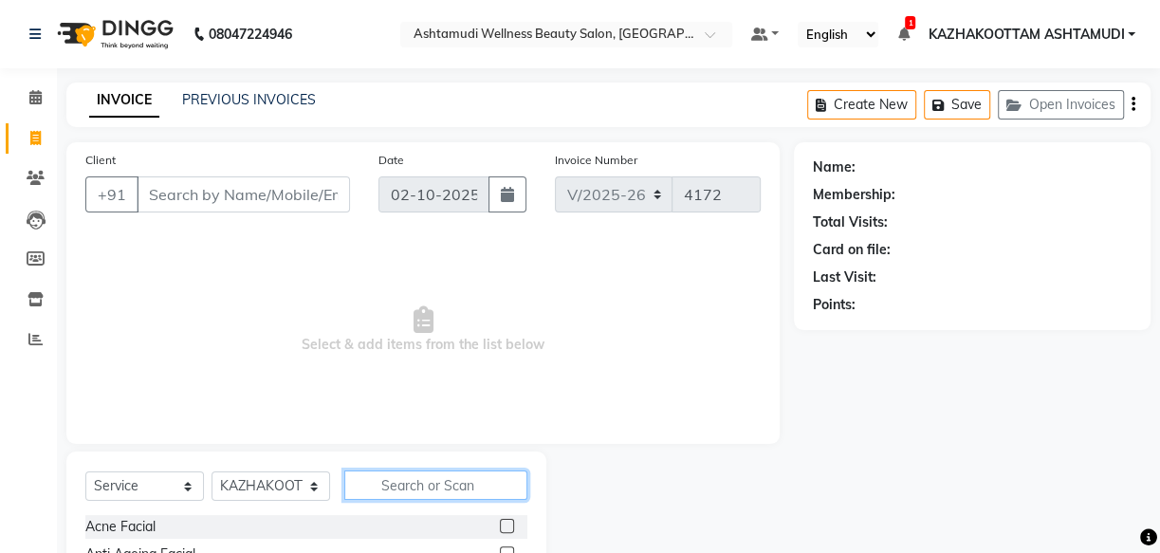
click at [390, 487] on input "text" at bounding box center [435, 485] width 183 height 29
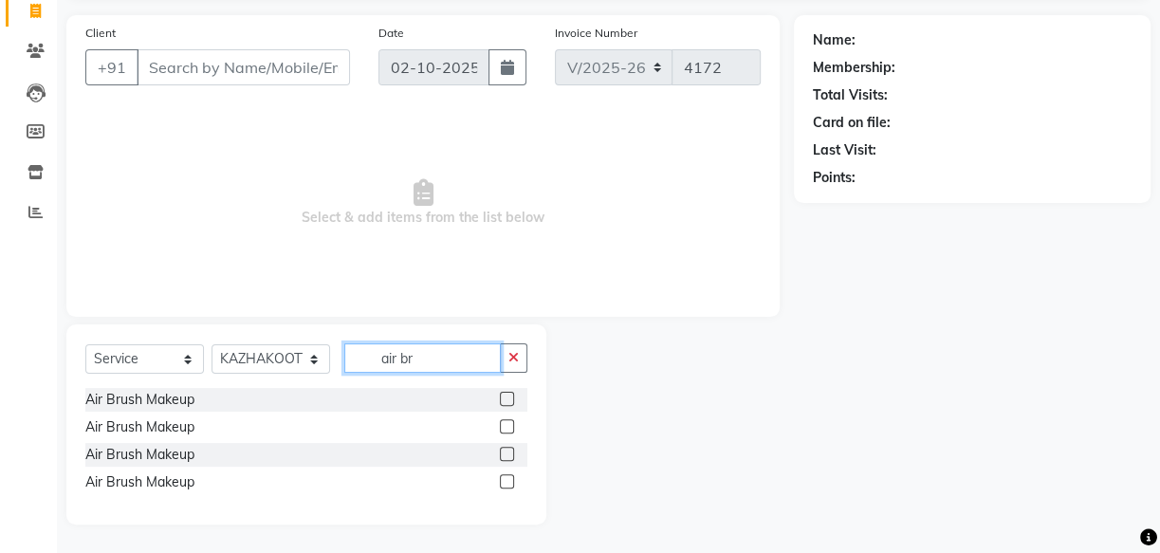
scroll to position [127, 0]
type input "air bru"
click at [514, 397] on div at bounding box center [514, 400] width 28 height 24
click at [508, 398] on label at bounding box center [507, 399] width 14 height 14
click at [508, 398] on input "checkbox" at bounding box center [506, 400] width 12 height 12
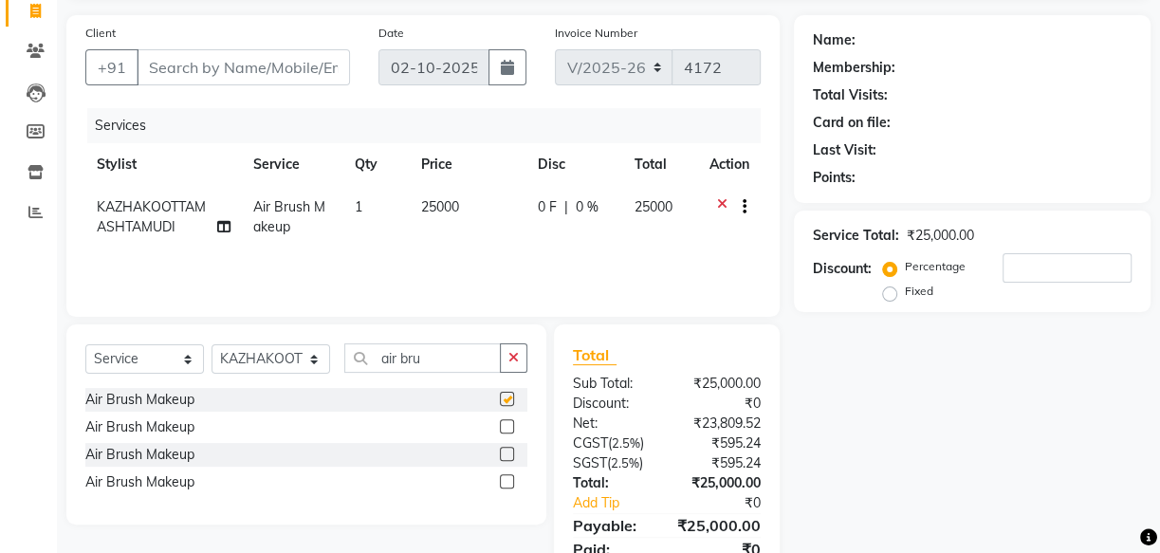
checkbox input "false"
click at [501, 434] on div at bounding box center [506, 429] width 12 height 20
click at [502, 424] on label at bounding box center [507, 426] width 14 height 14
click at [502, 424] on input "checkbox" at bounding box center [506, 427] width 12 height 12
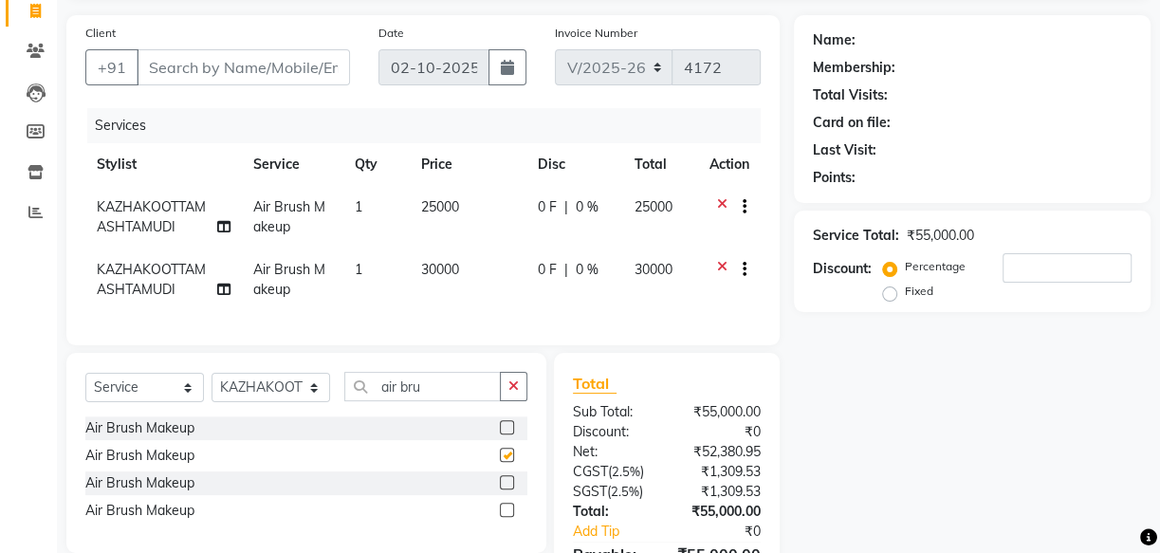
checkbox input "false"
click at [501, 489] on label at bounding box center [507, 482] width 14 height 14
click at [501, 489] on input "checkbox" at bounding box center [506, 483] width 12 height 12
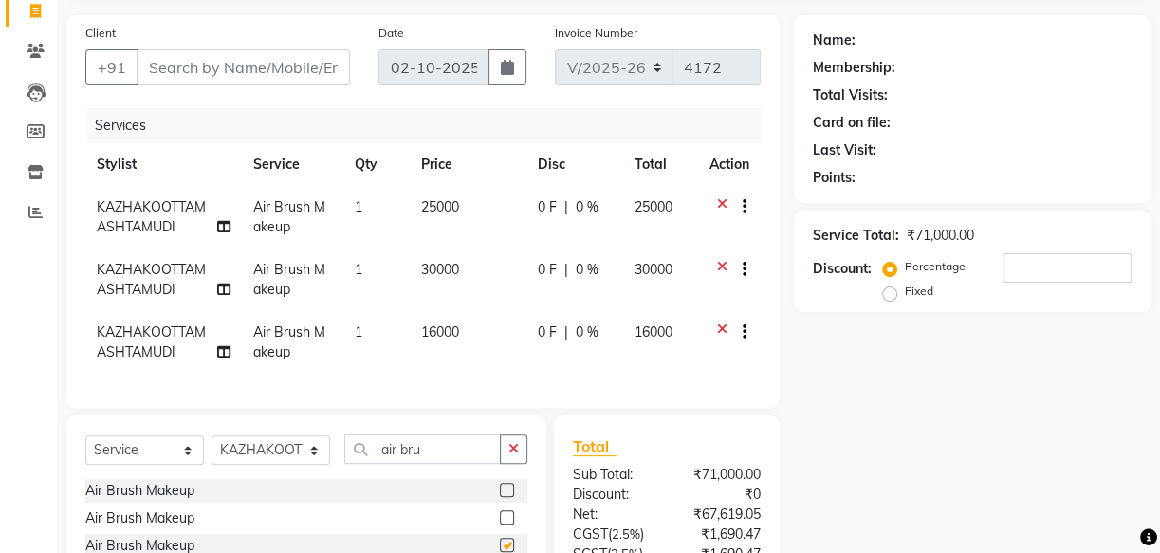
checkbox input "false"
click at [721, 199] on icon at bounding box center [722, 209] width 10 height 24
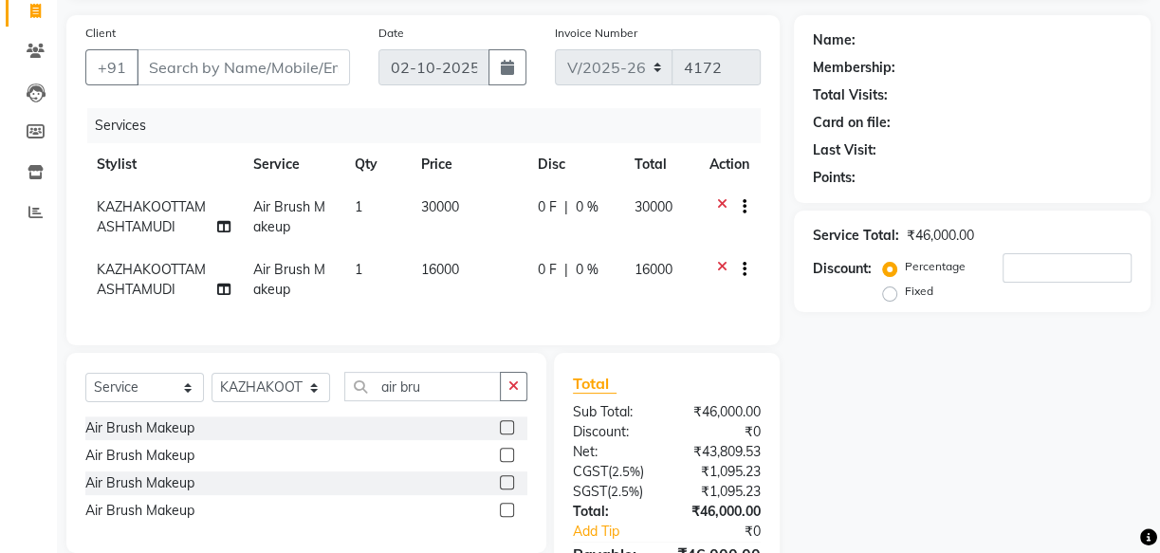
click at [721, 199] on icon at bounding box center [722, 209] width 10 height 24
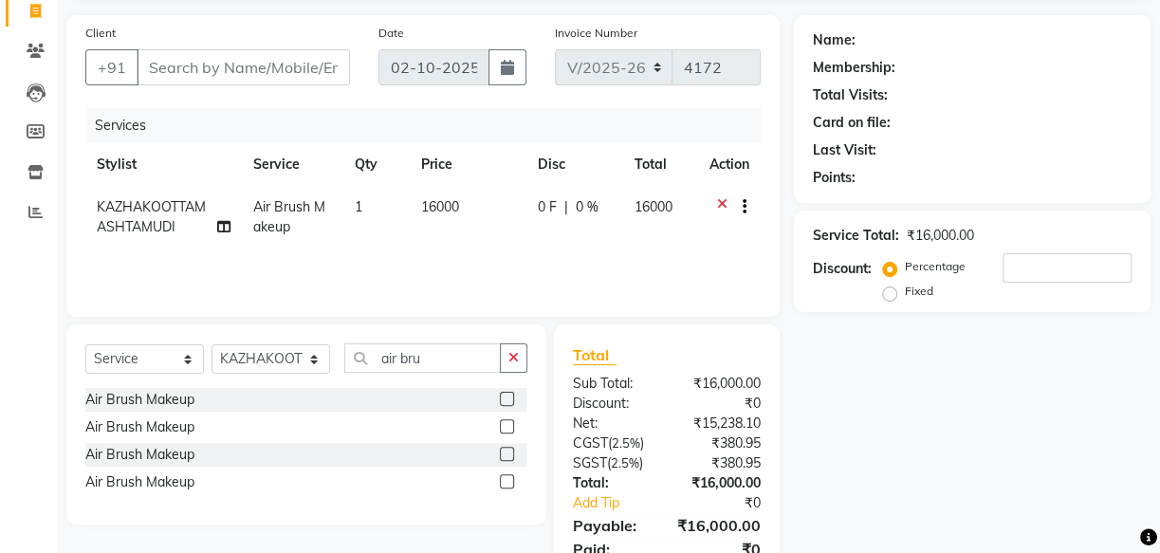
click at [721, 199] on icon at bounding box center [722, 209] width 10 height 24
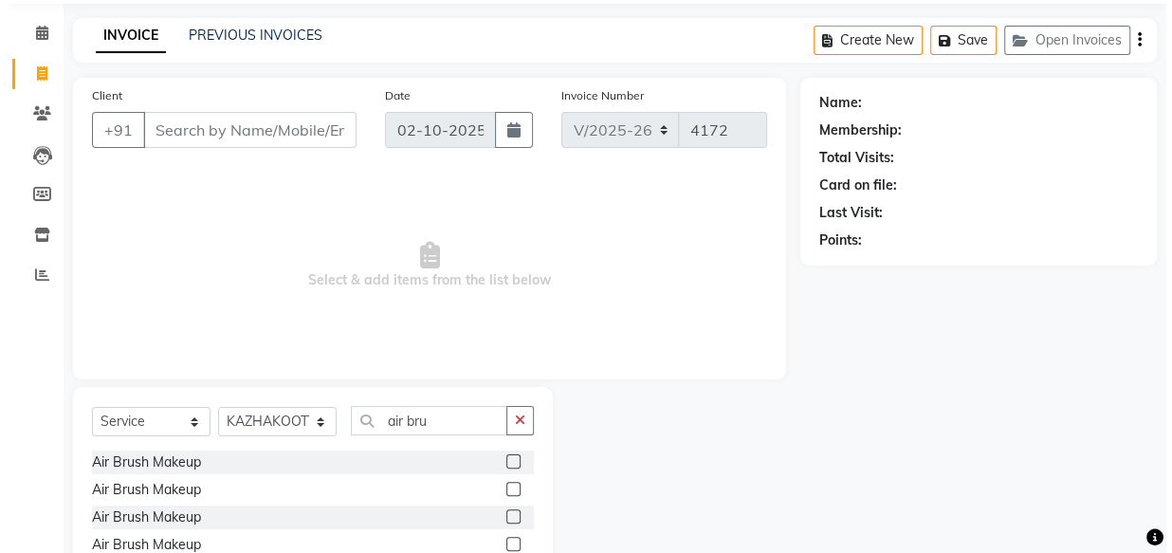
scroll to position [0, 0]
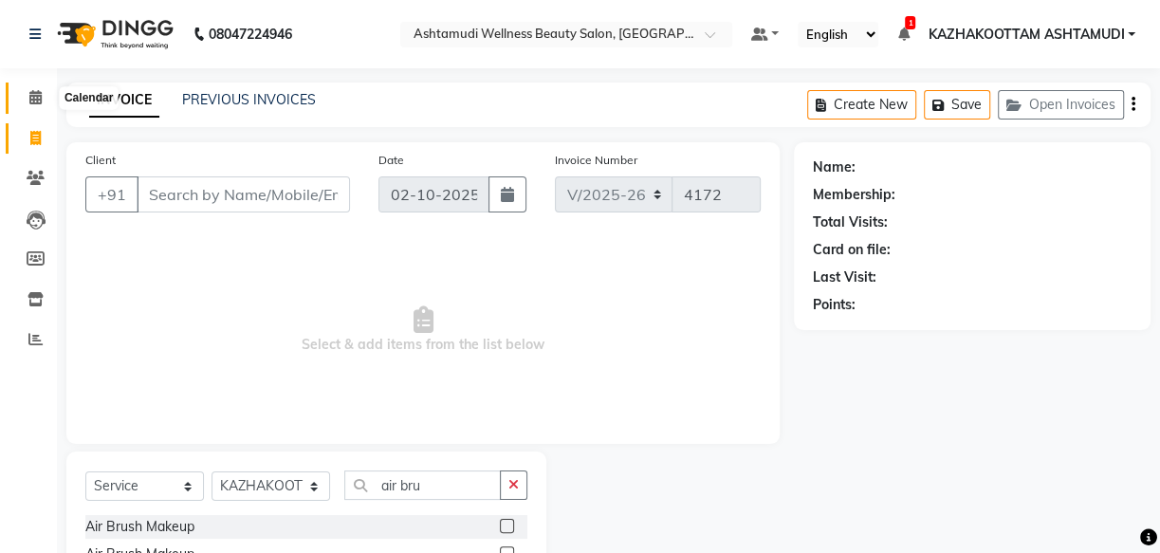
click at [33, 95] on icon at bounding box center [35, 97] width 12 height 14
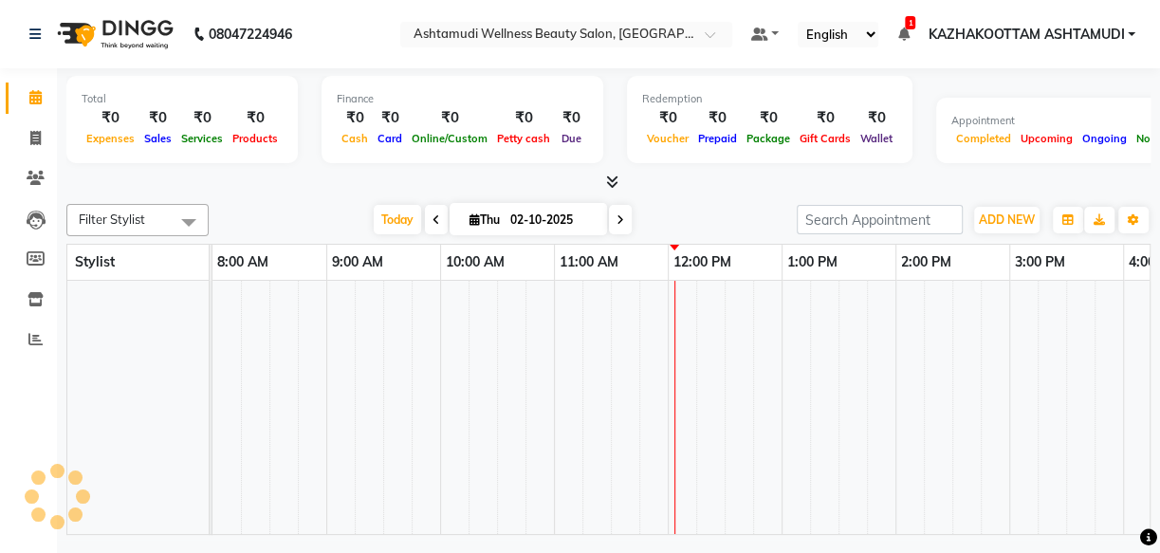
click at [663, 118] on div "₹0" at bounding box center [667, 118] width 51 height 22
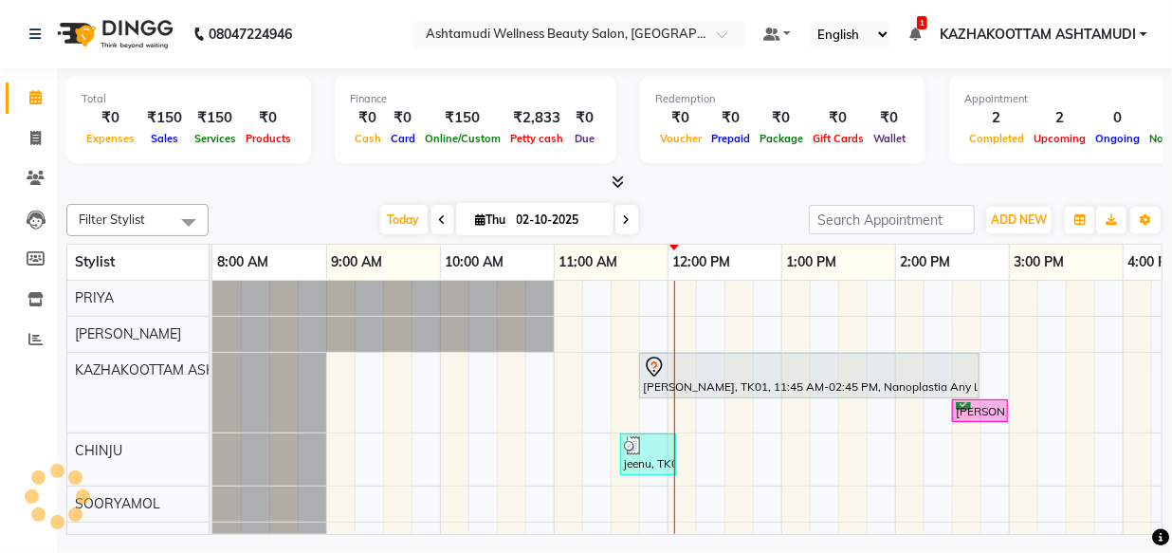
scroll to position [0, 455]
